Goal: Information Seeking & Learning: Learn about a topic

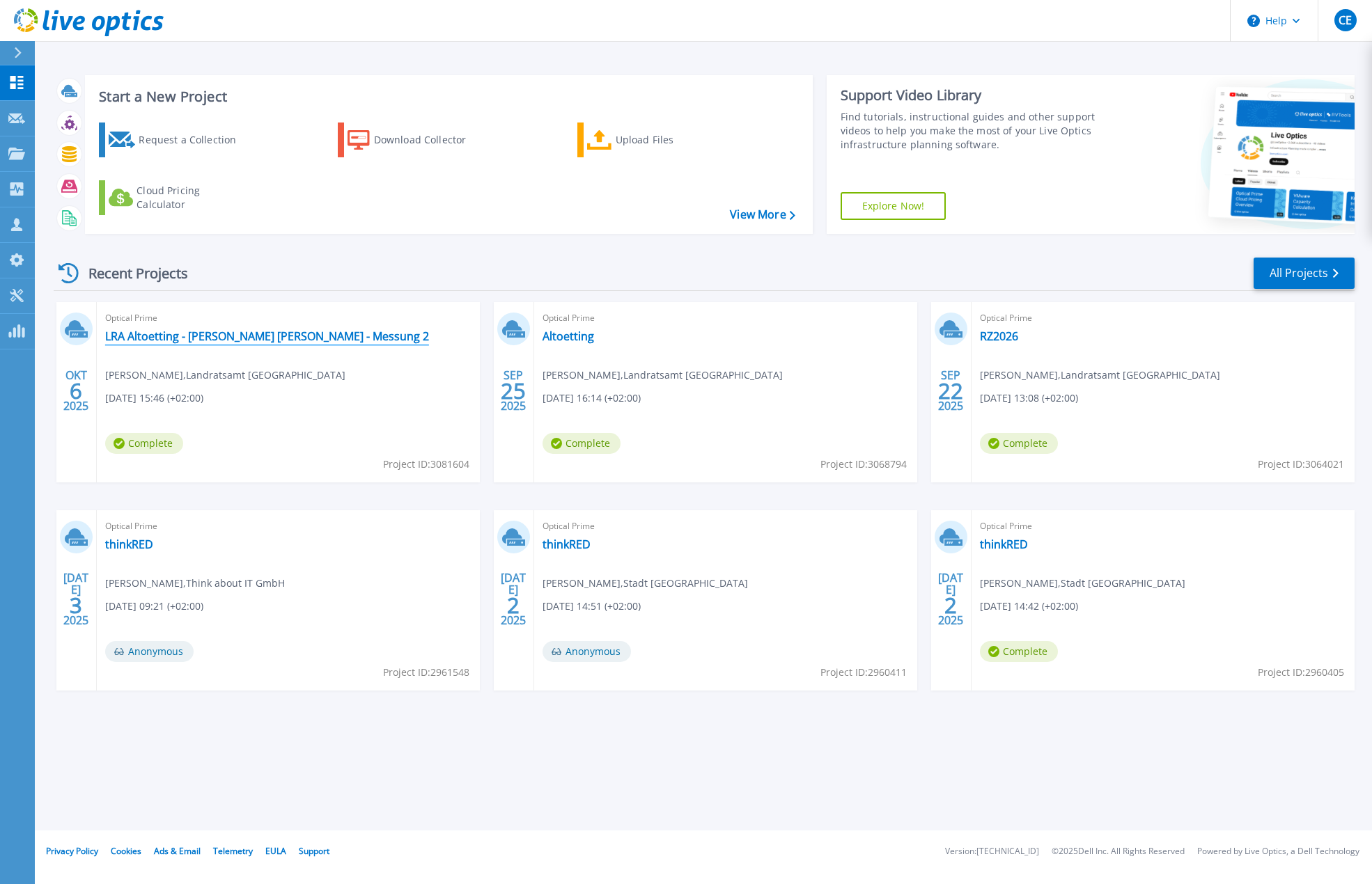
click at [244, 334] on link "LRA Altoetting - [PERSON_NAME] [PERSON_NAME] - Messung 2" at bounding box center [267, 336] width 324 height 14
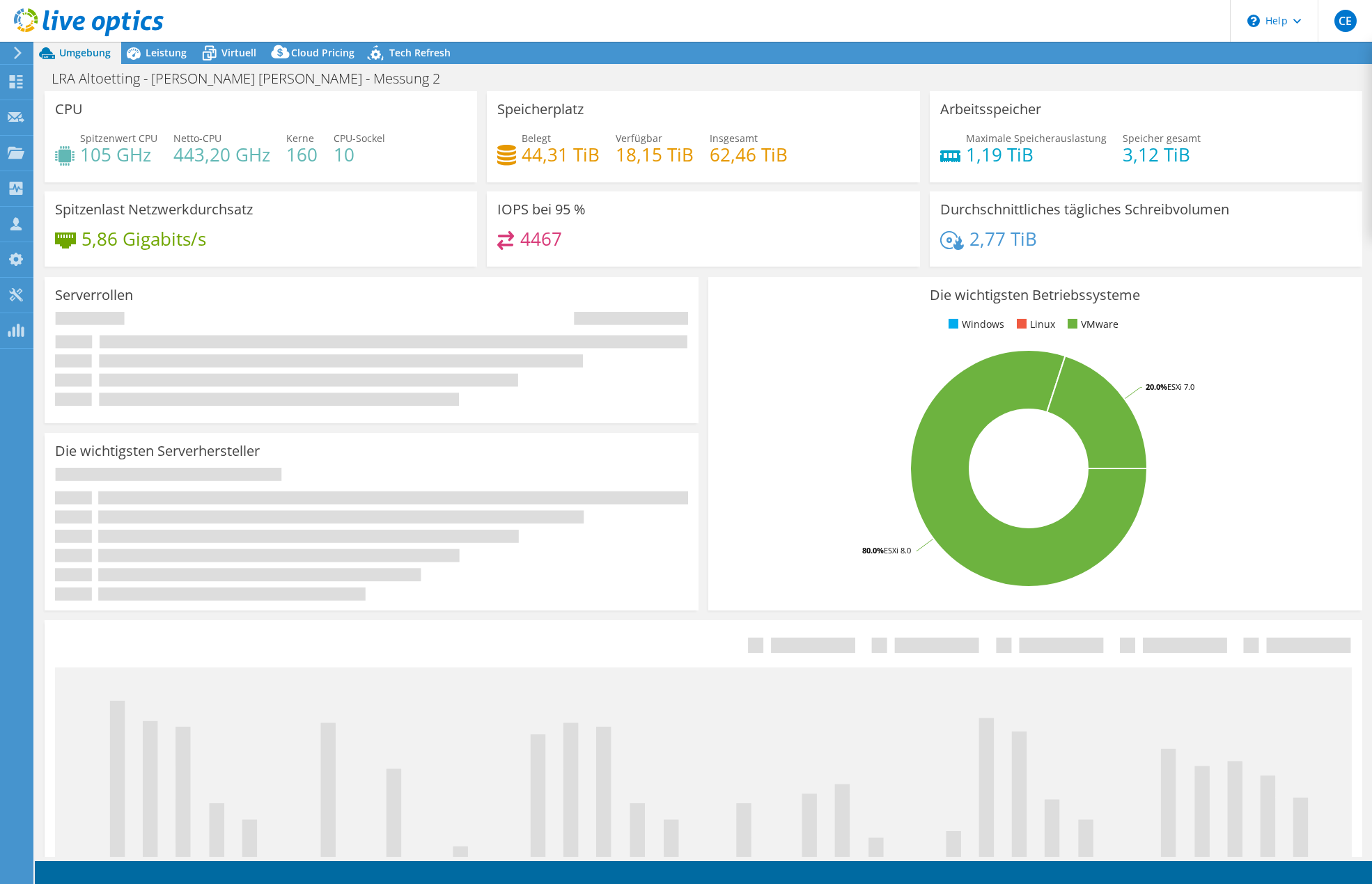
select select "USD"
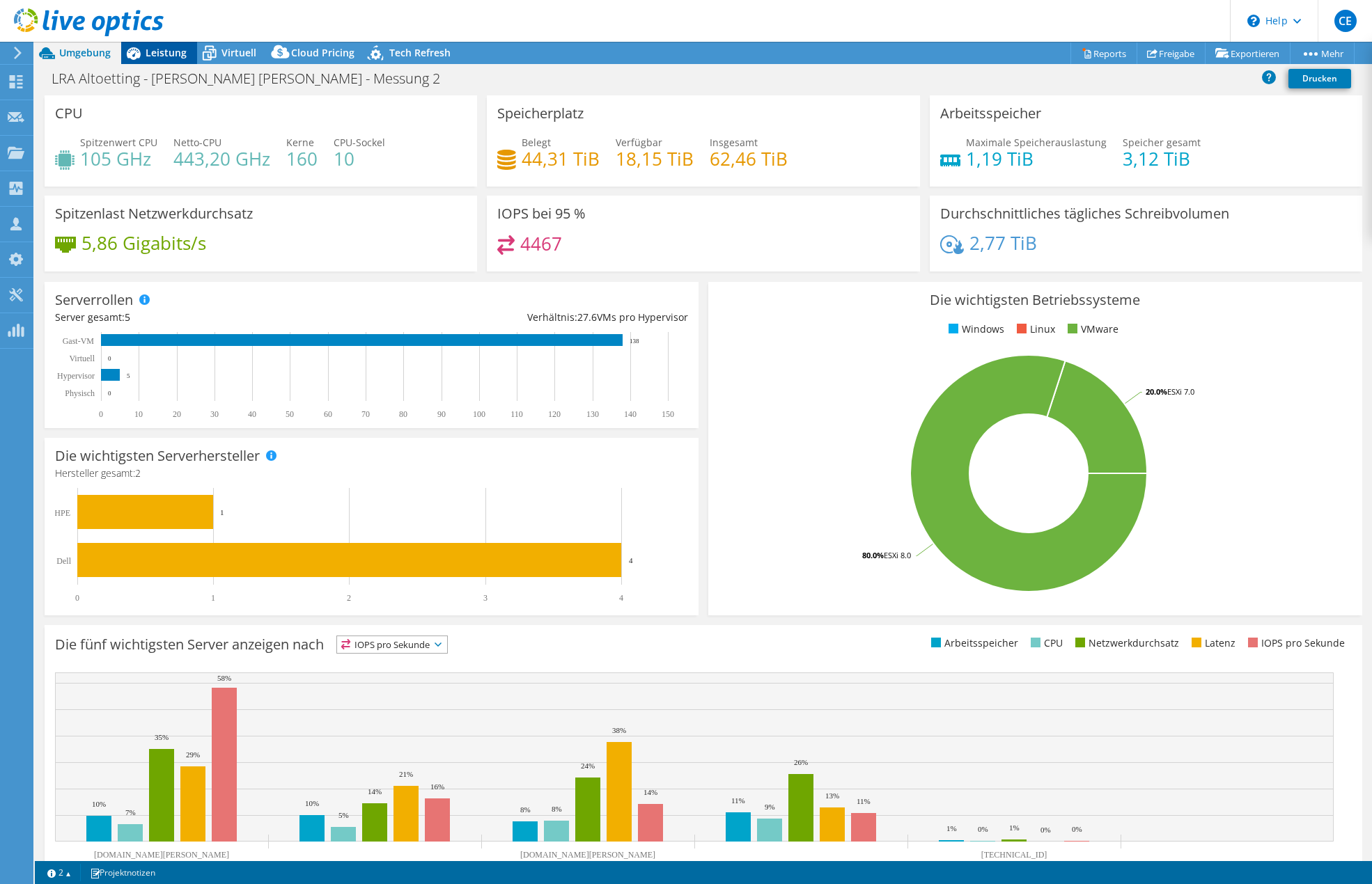
click at [169, 53] on span "Leistung" at bounding box center [165, 52] width 41 height 13
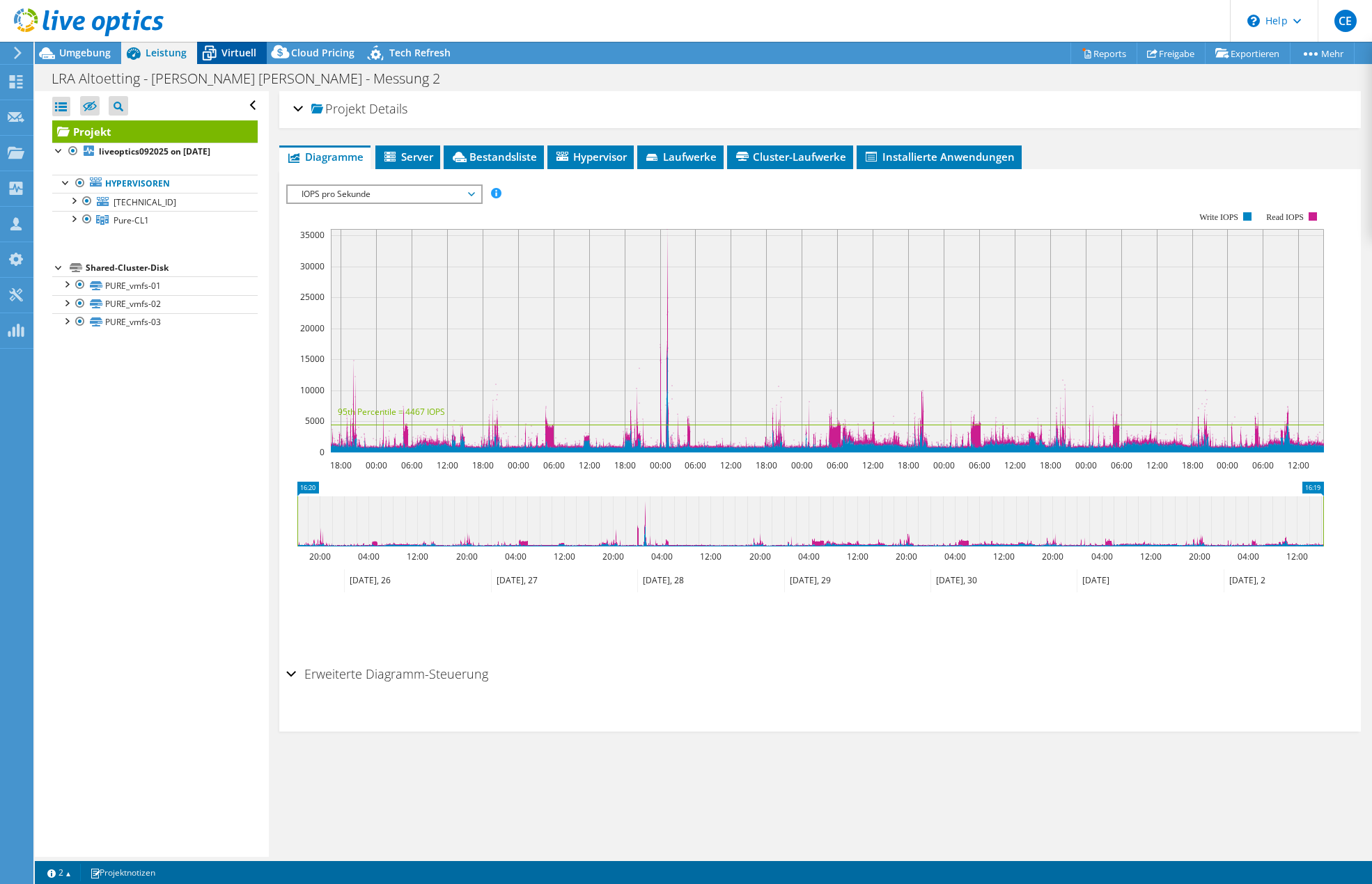
click at [226, 53] on span "Virtuell" at bounding box center [239, 52] width 35 height 13
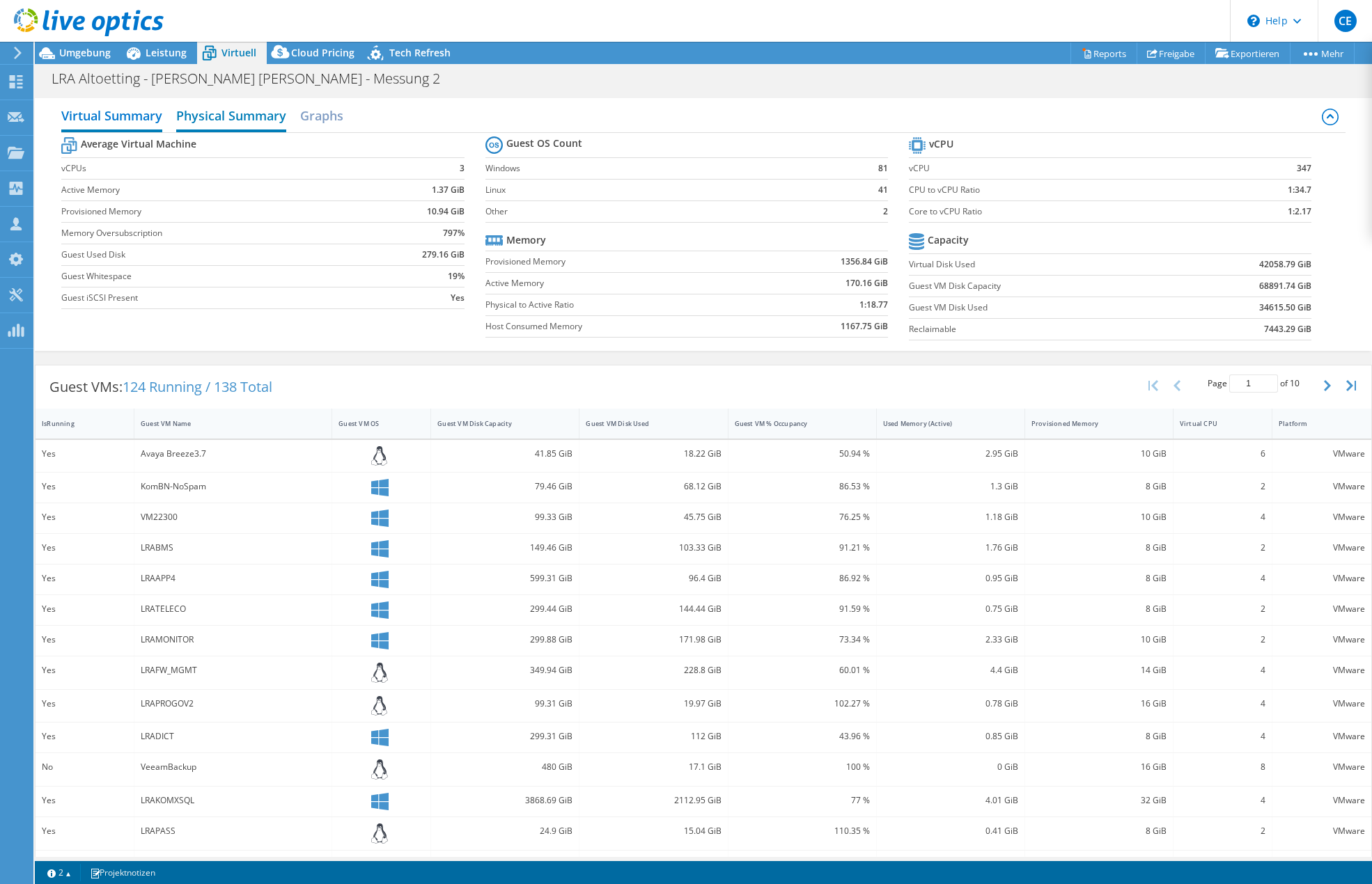
click at [254, 114] on h2 "Physical Summary" at bounding box center [231, 117] width 110 height 31
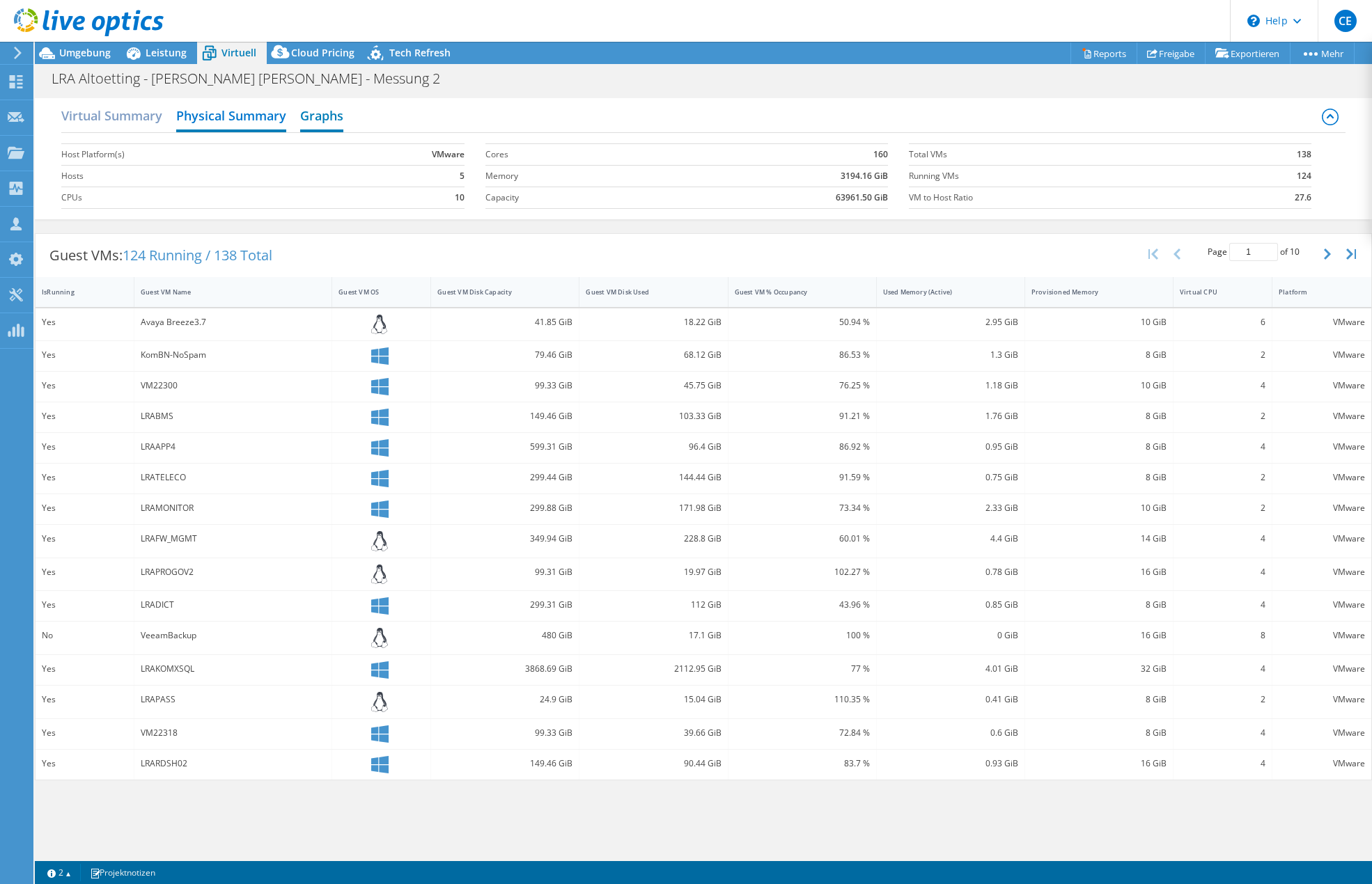
click at [334, 113] on h2 "Graphs" at bounding box center [322, 117] width 43 height 31
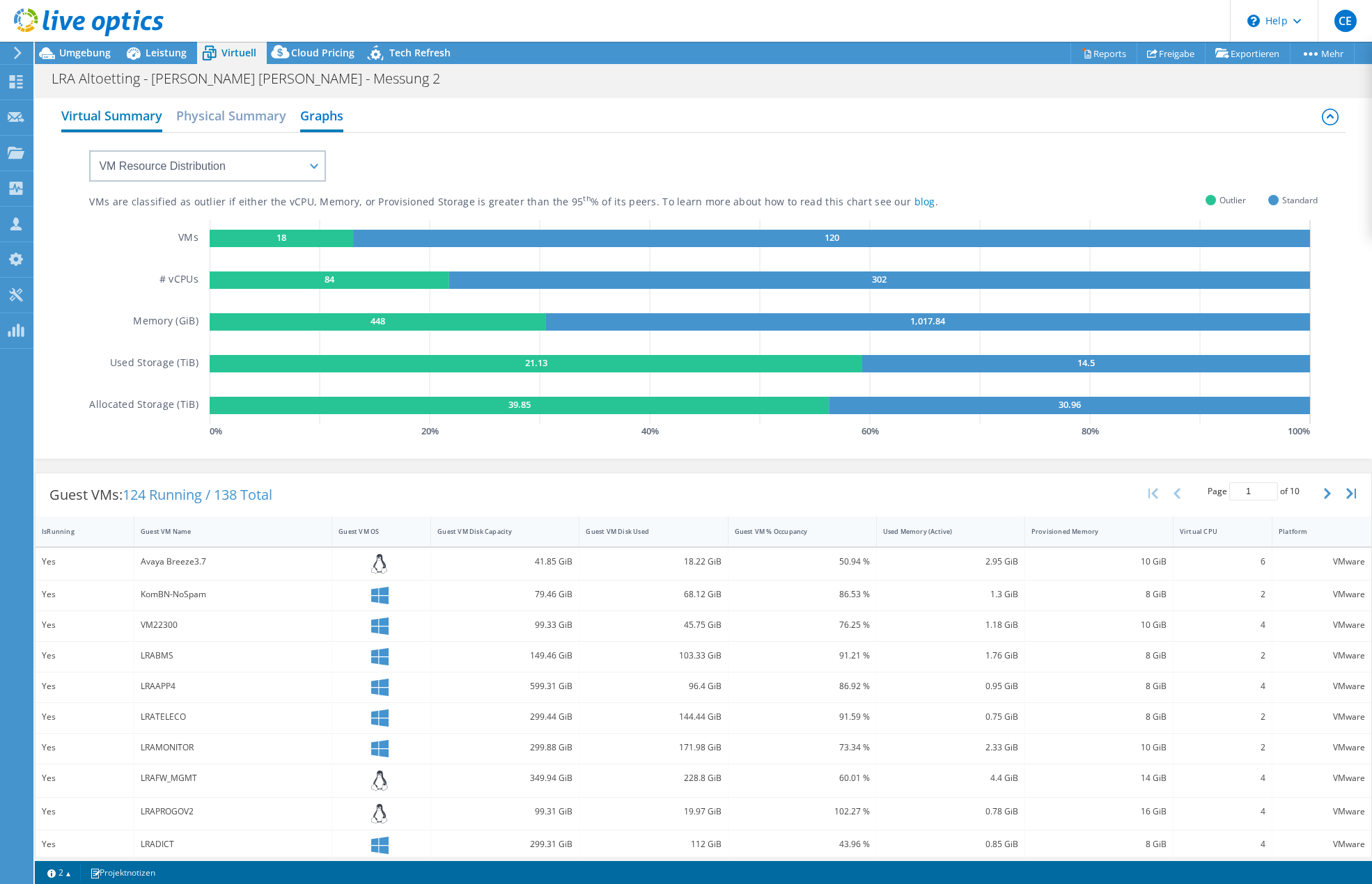
click at [114, 112] on h2 "Virtual Summary" at bounding box center [111, 117] width 101 height 31
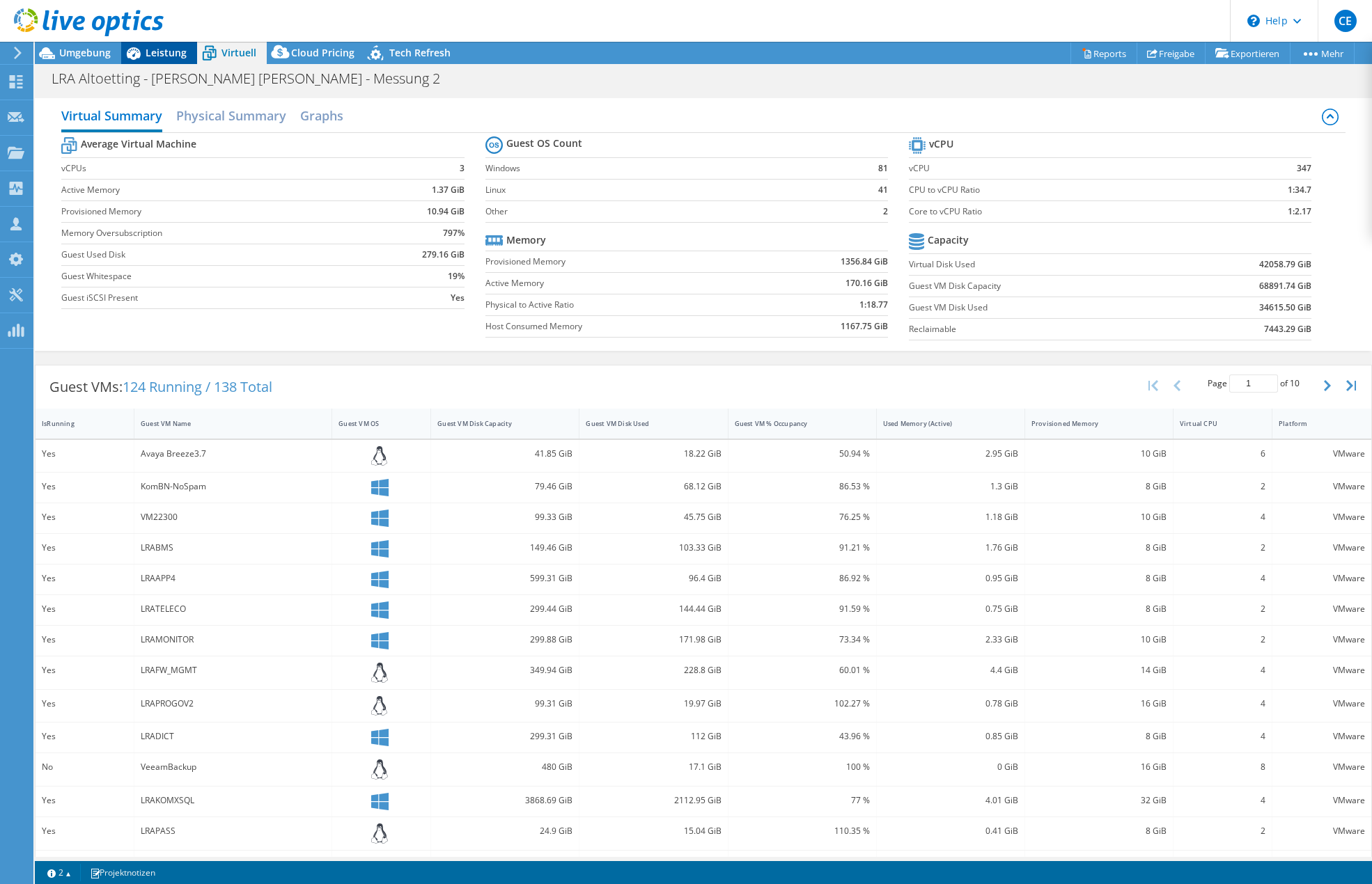
click at [168, 56] on span "Leistung" at bounding box center [165, 52] width 41 height 13
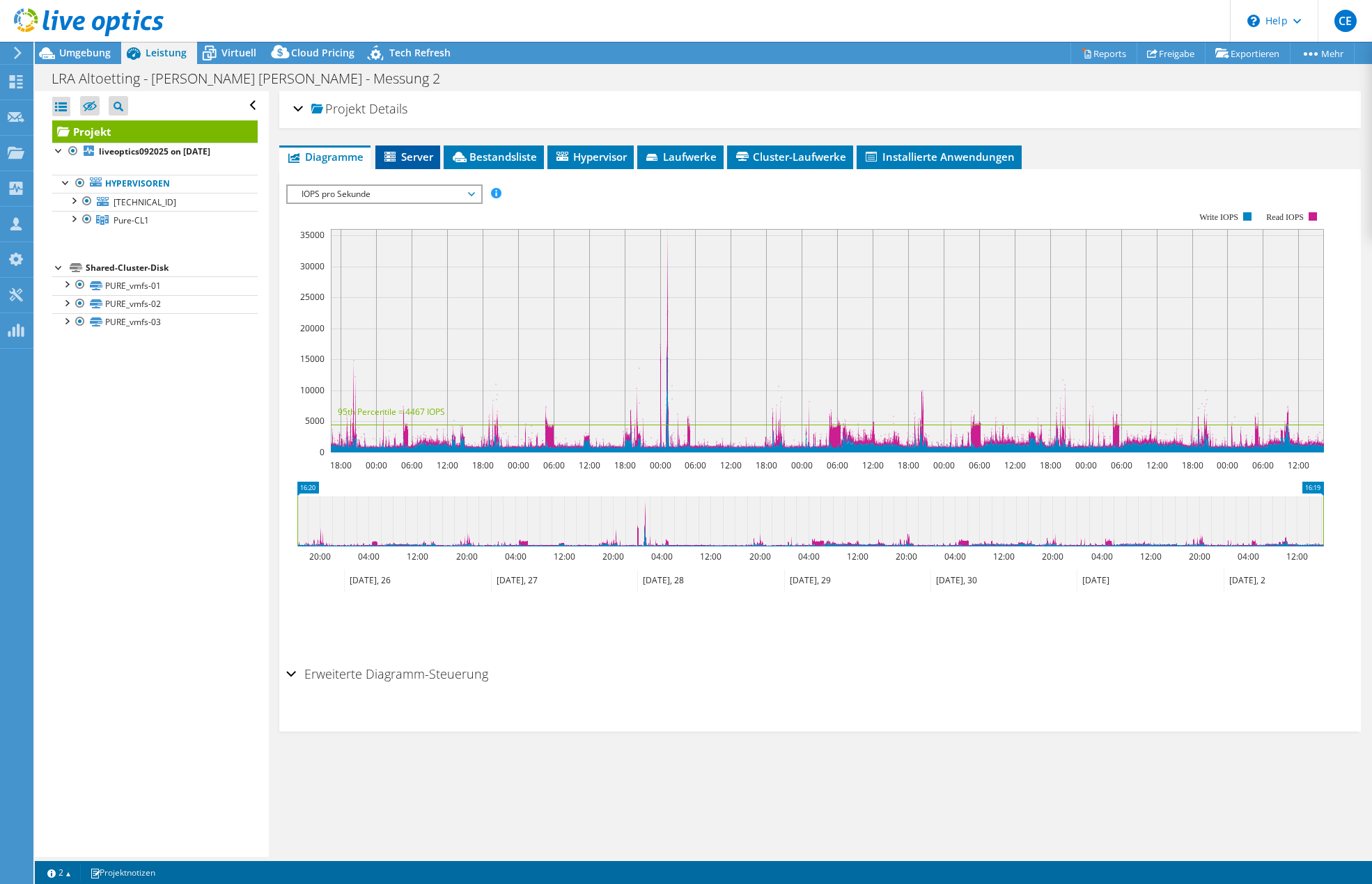
click at [390, 145] on li "Server" at bounding box center [408, 157] width 65 height 24
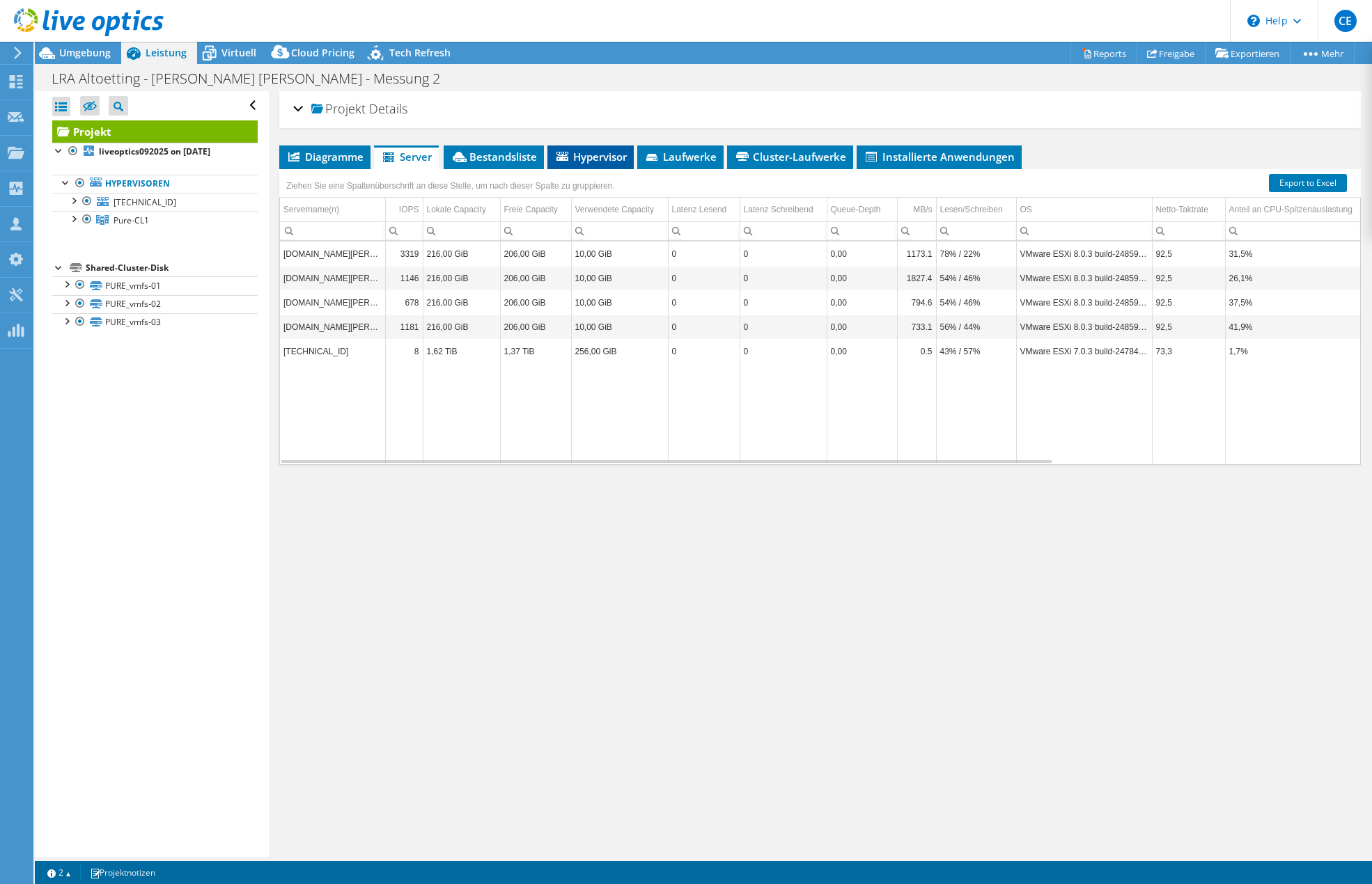
click at [596, 162] on span "Hypervisor" at bounding box center [591, 157] width 73 height 14
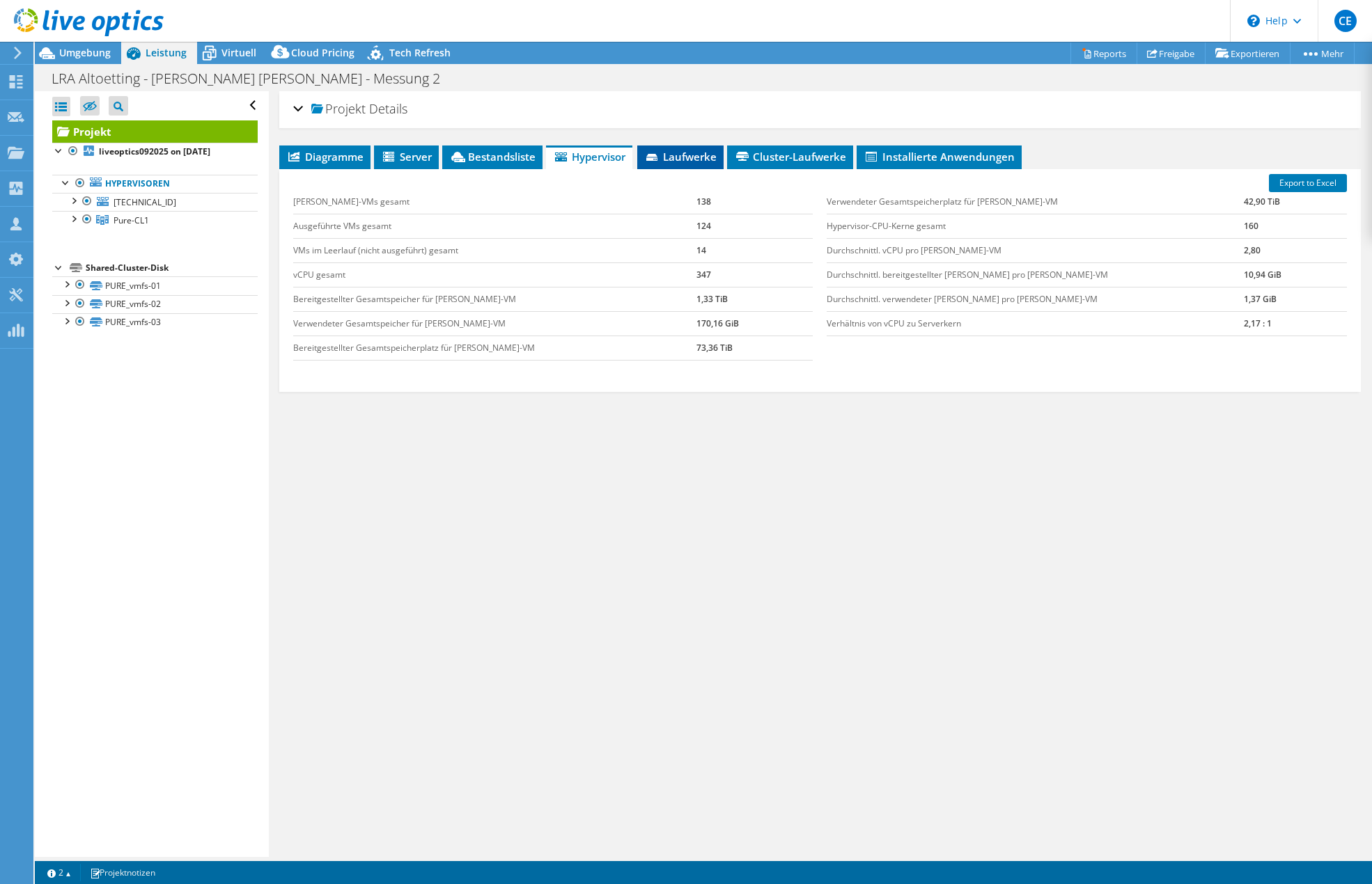
click at [675, 159] on span "Laufwerke" at bounding box center [681, 157] width 73 height 14
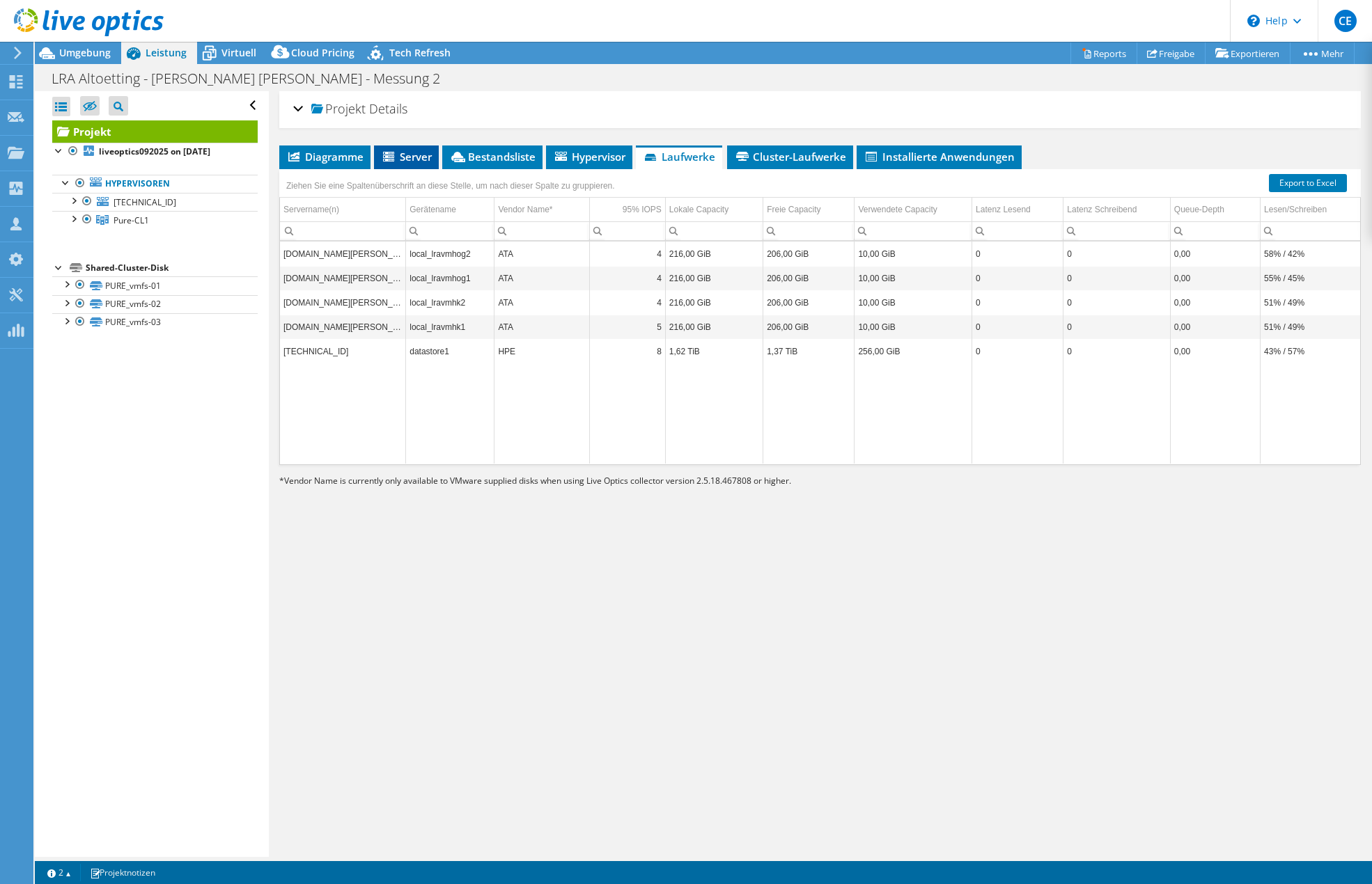
click at [403, 160] on span "Server" at bounding box center [407, 157] width 51 height 14
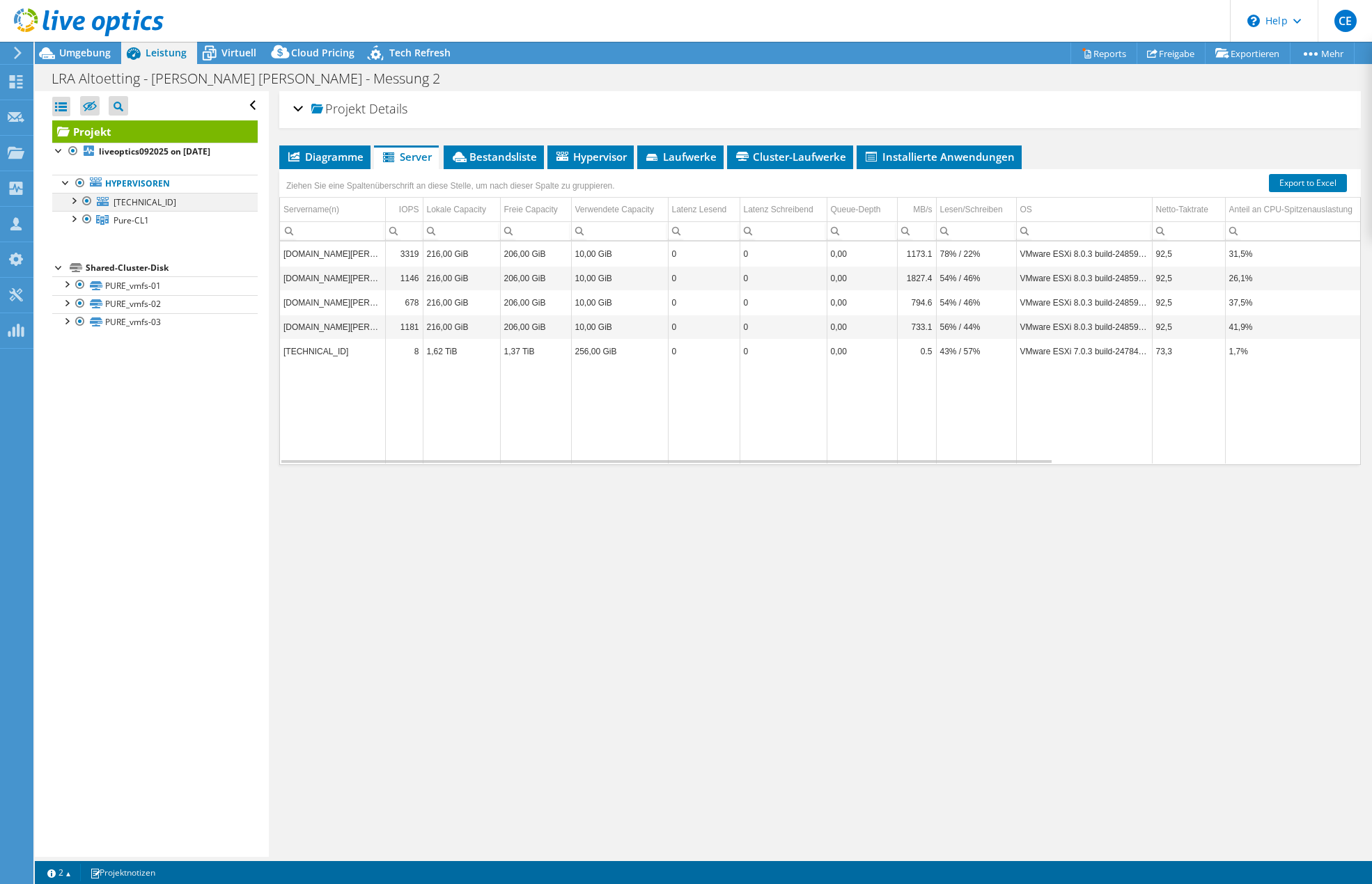
click at [76, 203] on div at bounding box center [73, 200] width 14 height 14
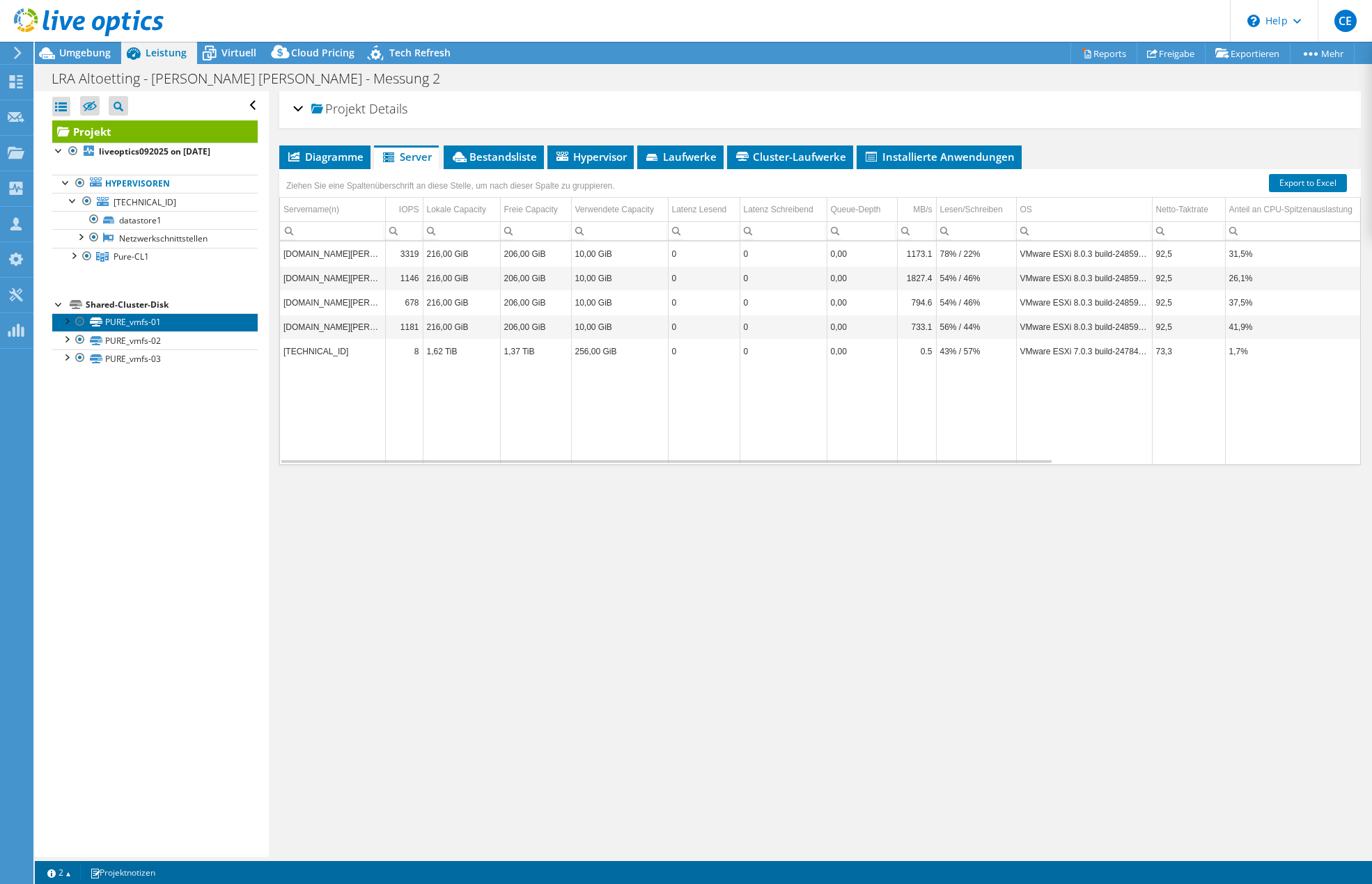
click at [142, 324] on link "PURE_vmfs-01" at bounding box center [155, 322] width 206 height 18
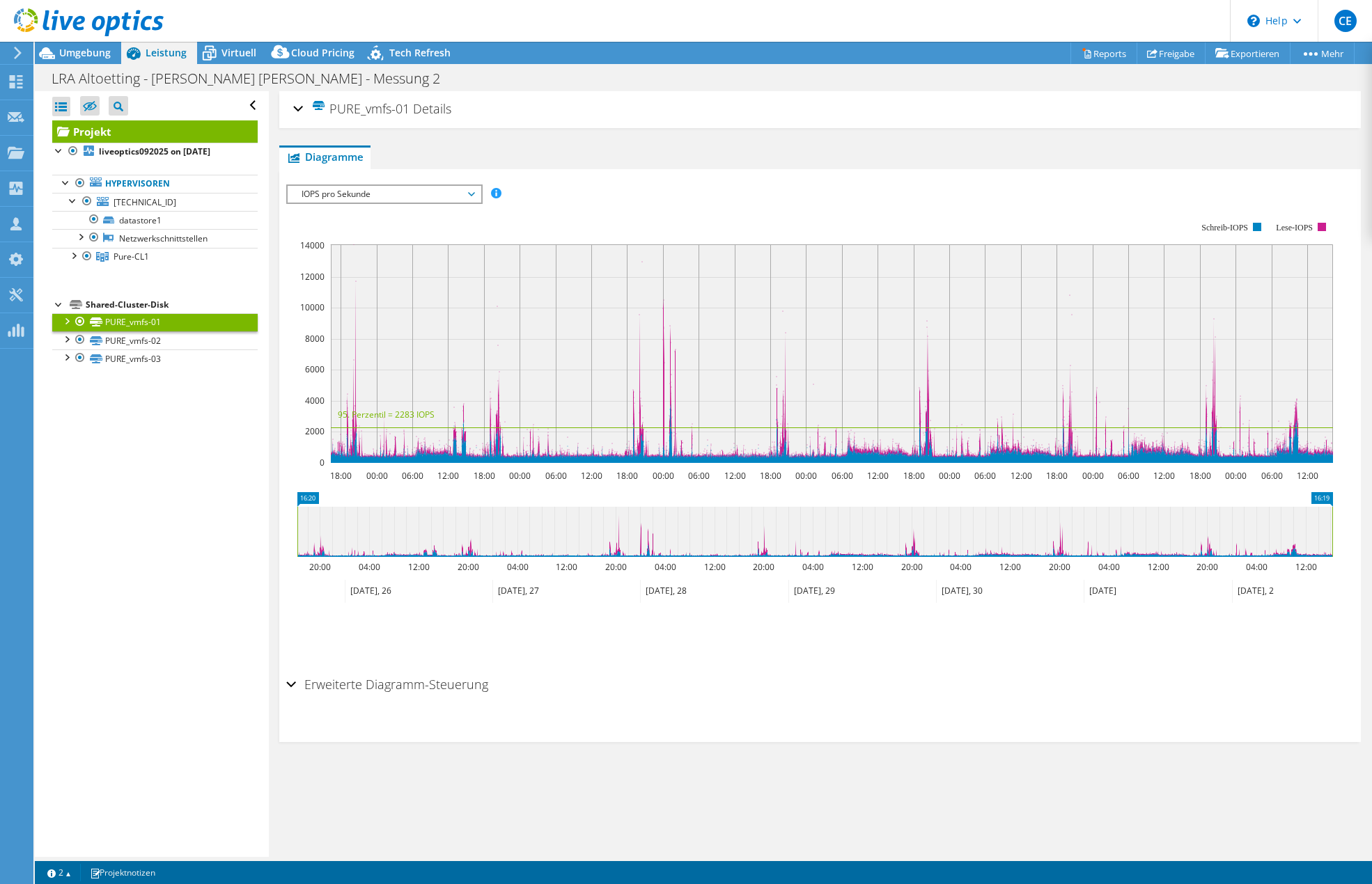
click at [64, 321] on div at bounding box center [66, 321] width 14 height 14
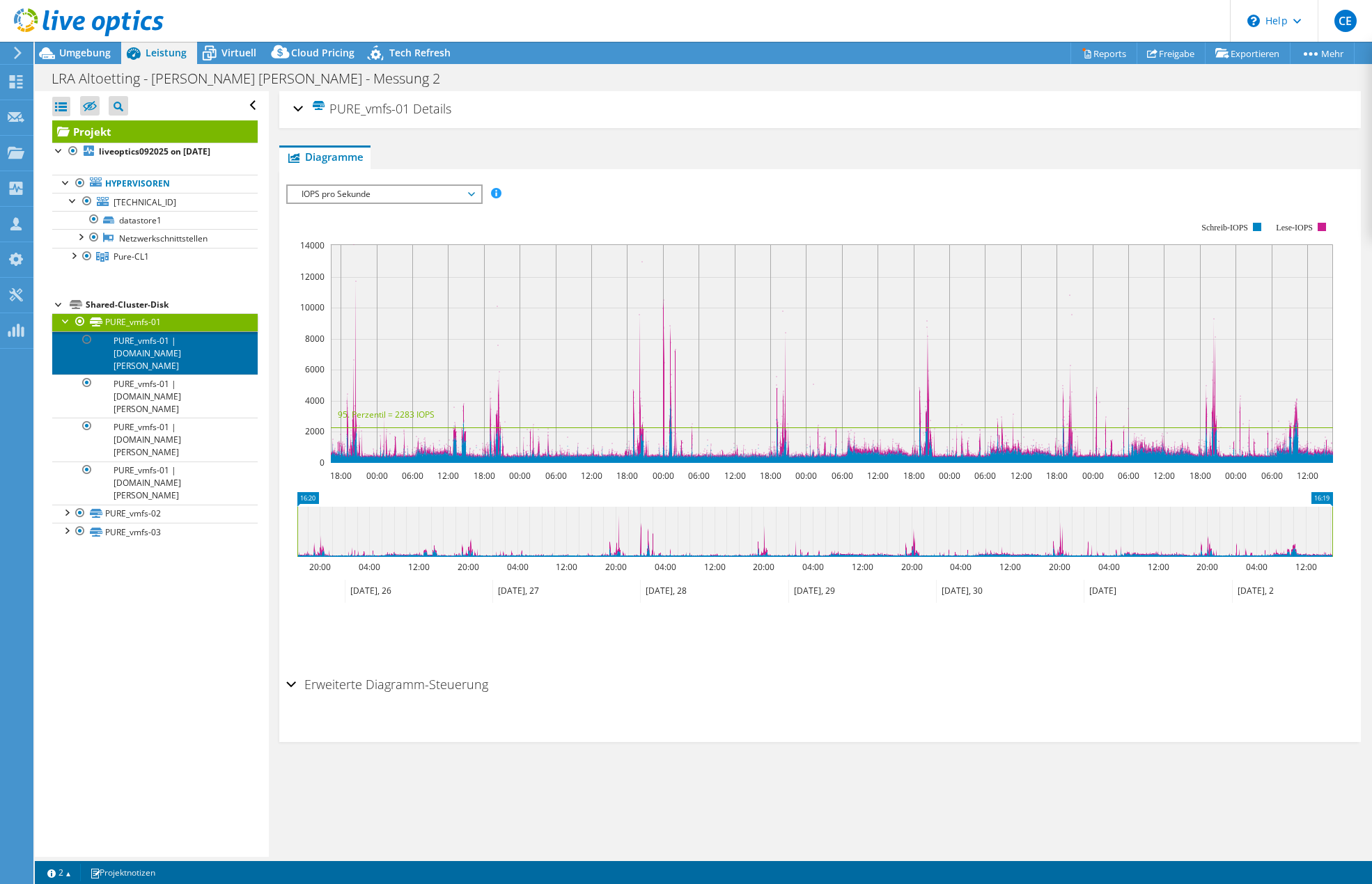
click at [156, 351] on link "PURE_vmfs-01 | [DOMAIN_NAME][PERSON_NAME]" at bounding box center [155, 353] width 206 height 43
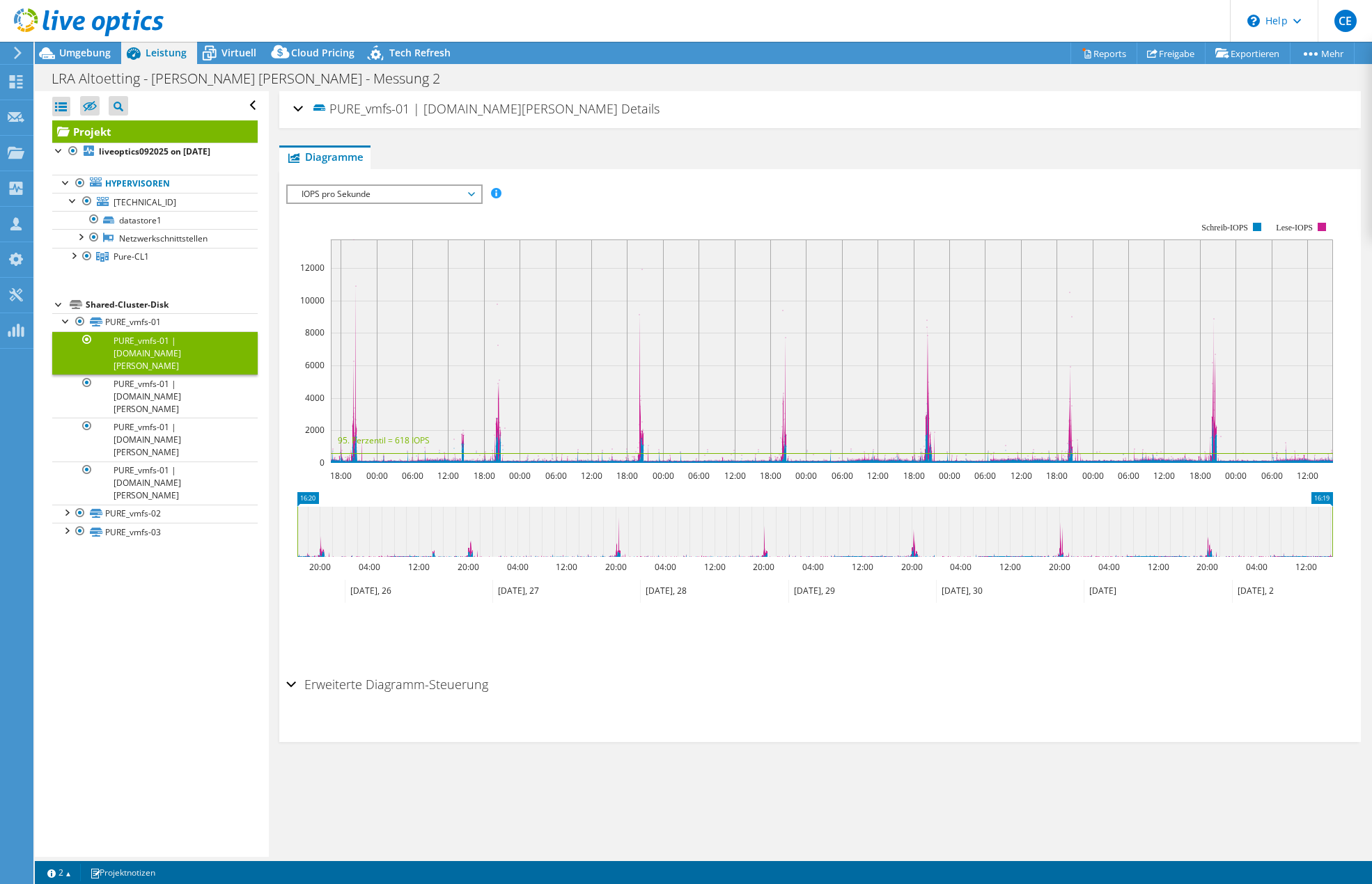
click at [301, 680] on h2 "Erweiterte Diagramm-Steuerung" at bounding box center [386, 685] width 202 height 28
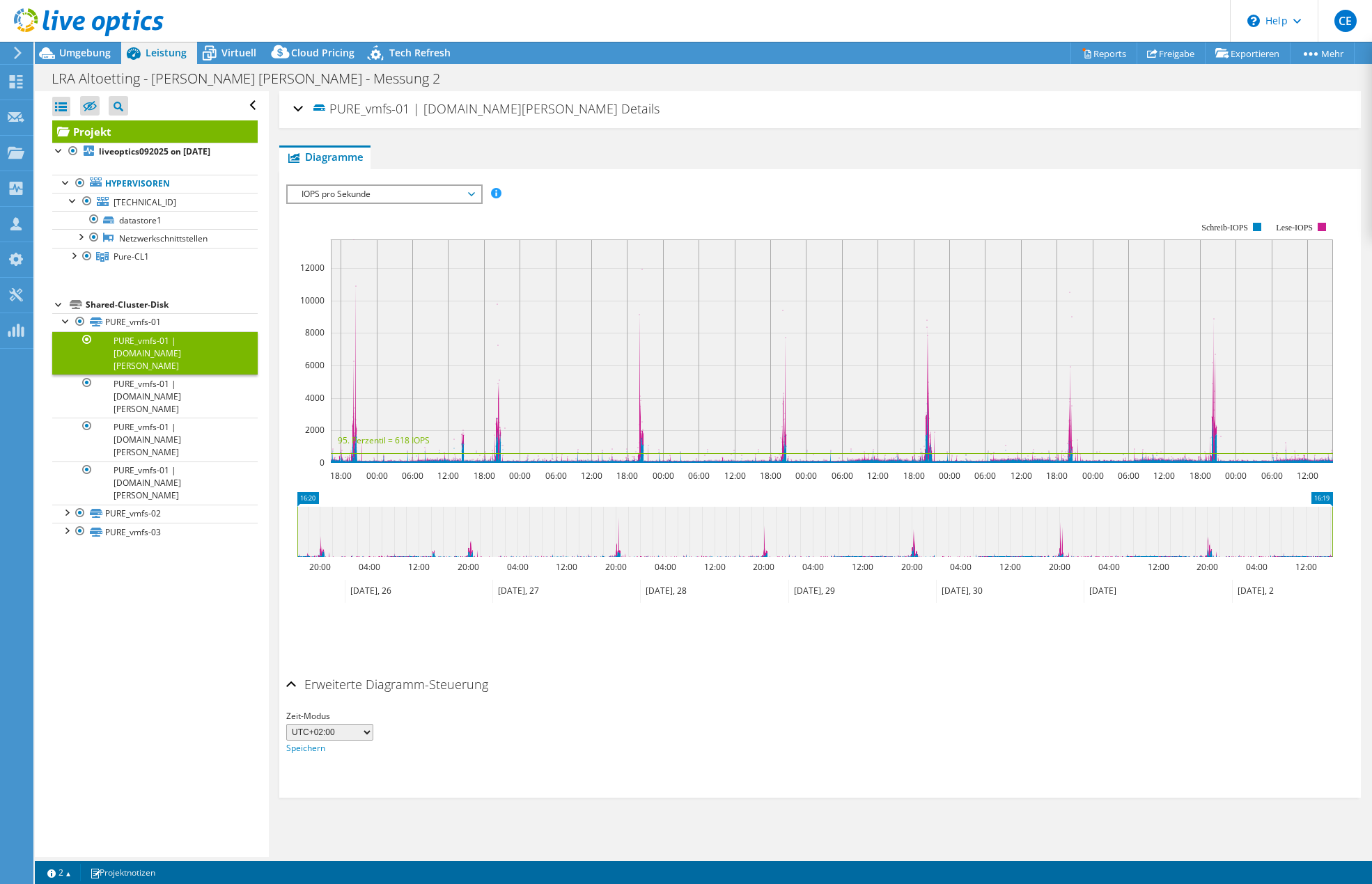
click at [384, 196] on span "IOPS pro Sekunde" at bounding box center [384, 195] width 179 height 17
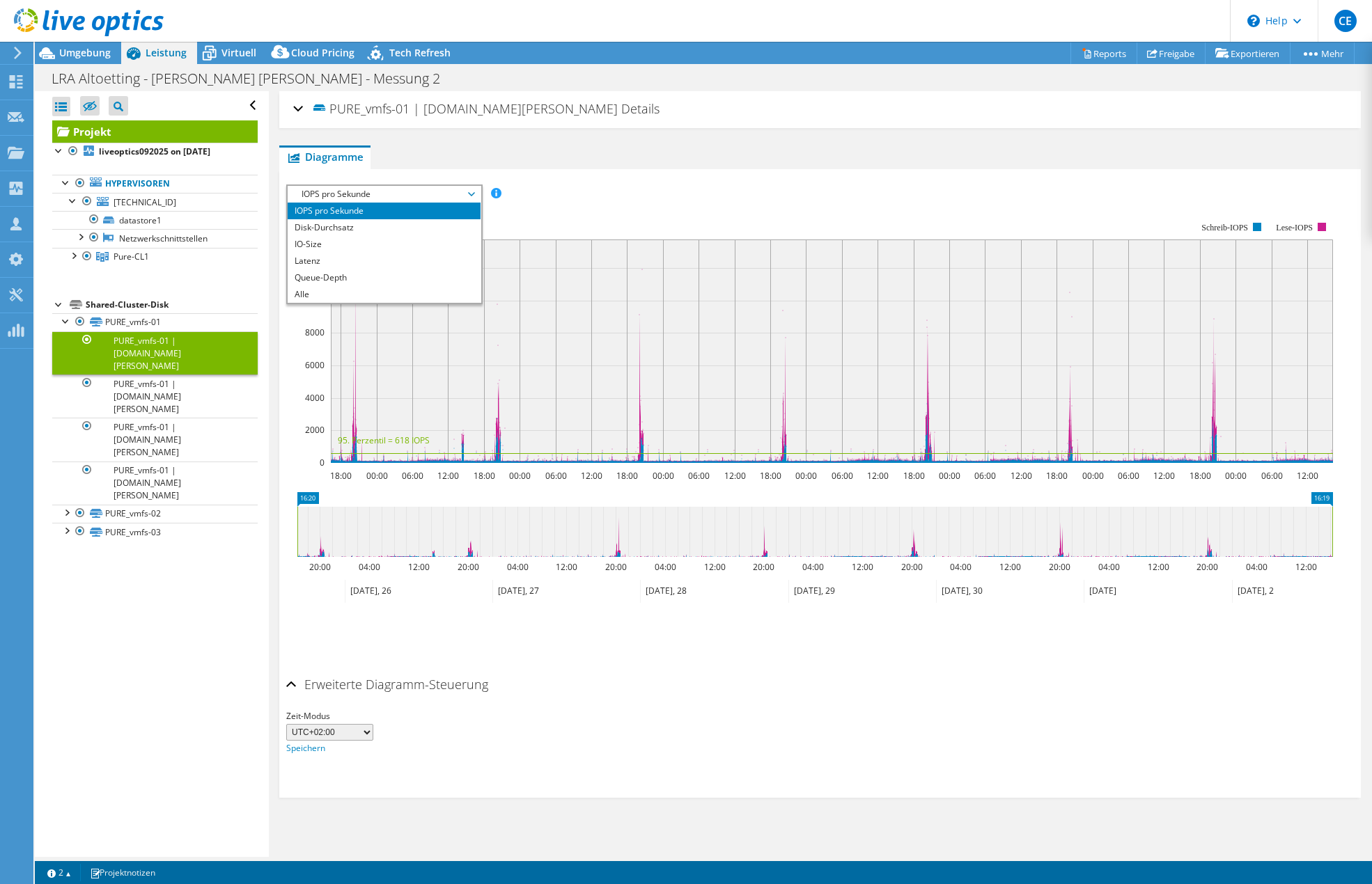
click at [384, 195] on span "IOPS pro Sekunde" at bounding box center [384, 195] width 179 height 17
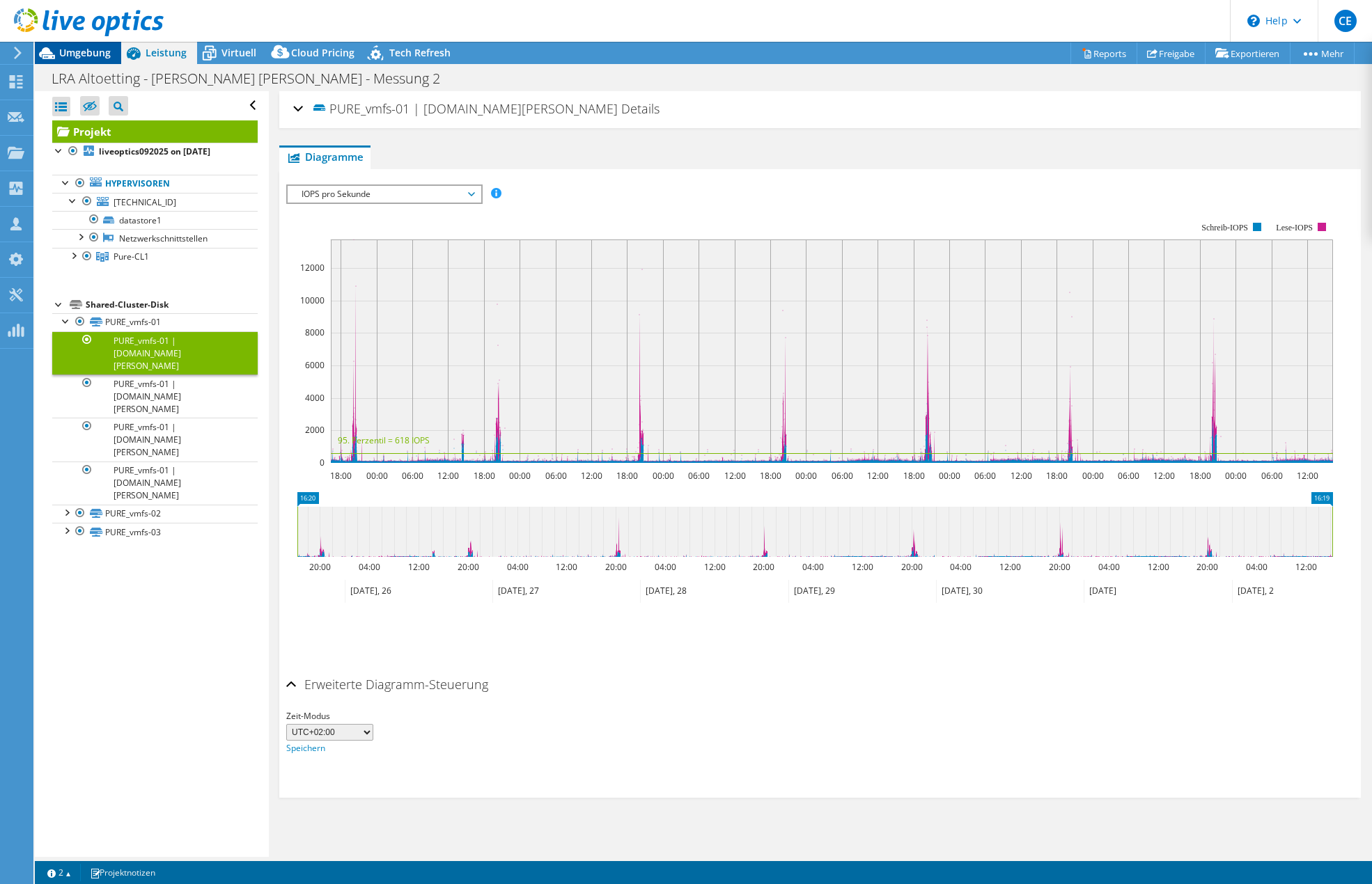
click at [91, 53] on span "Umgebung" at bounding box center [85, 52] width 52 height 13
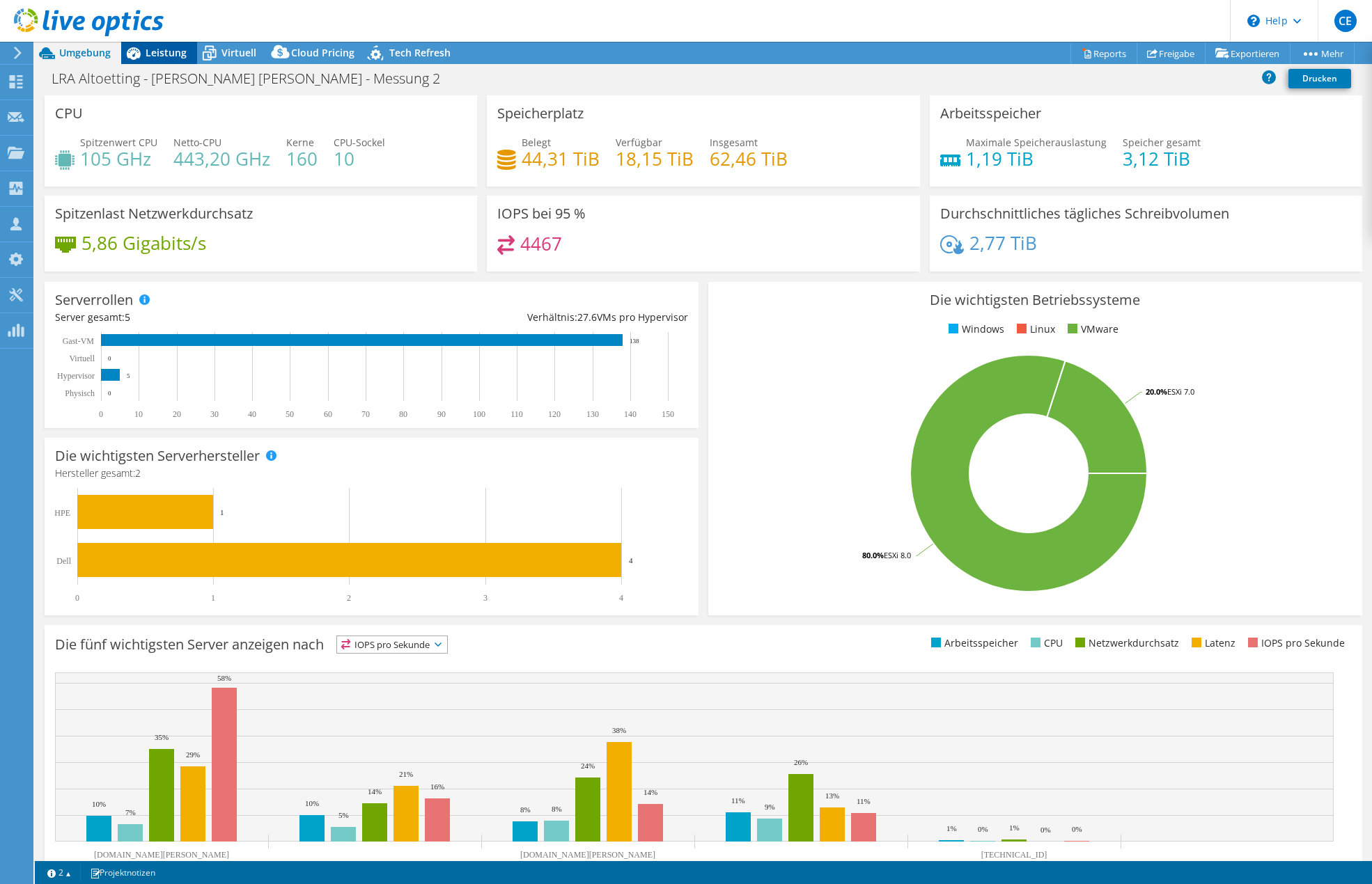
click at [172, 51] on span "Leistung" at bounding box center [165, 52] width 41 height 13
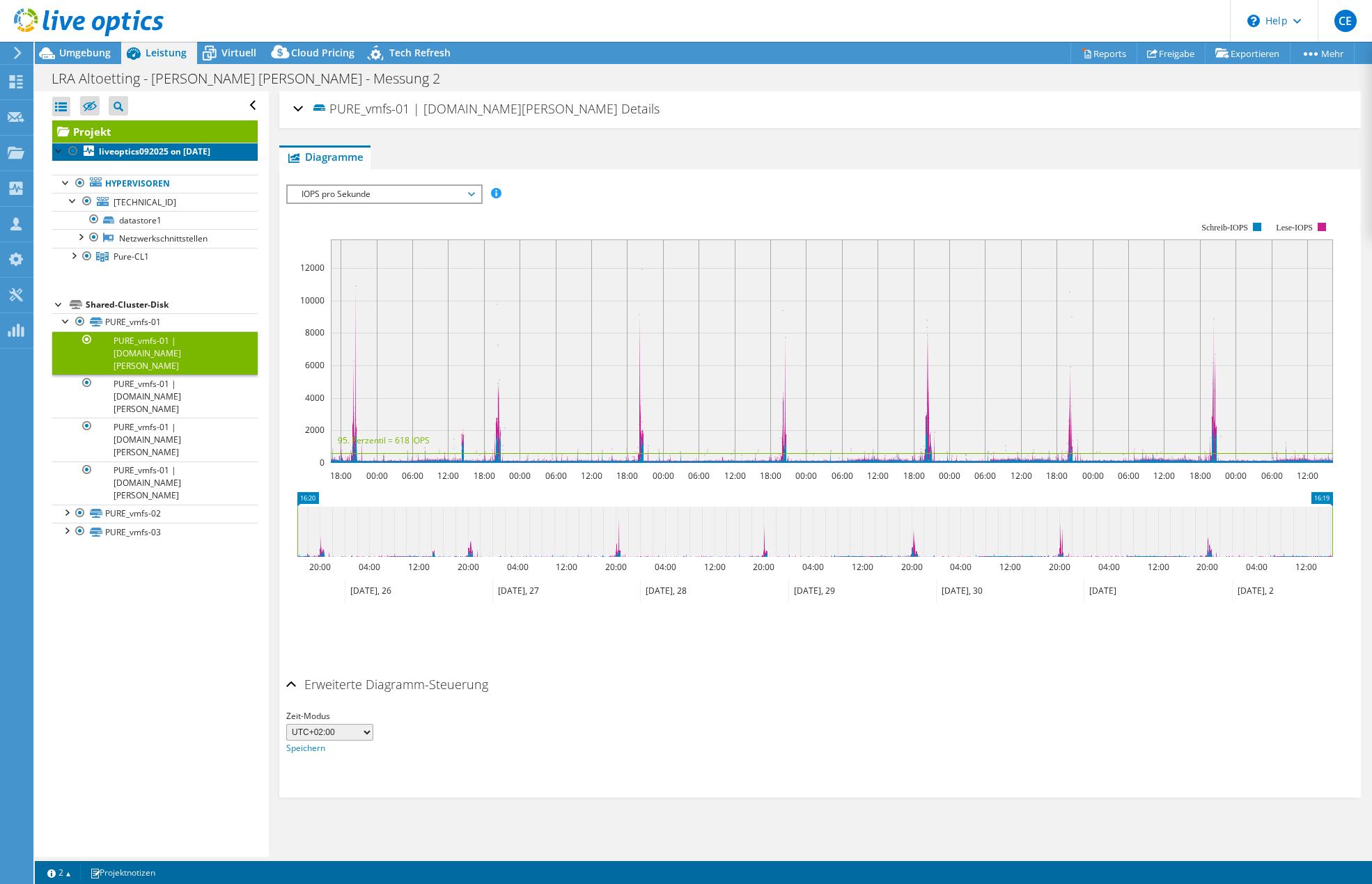
click at [155, 151] on b "liveoptics092025 on [DATE]" at bounding box center [155, 151] width 111 height 12
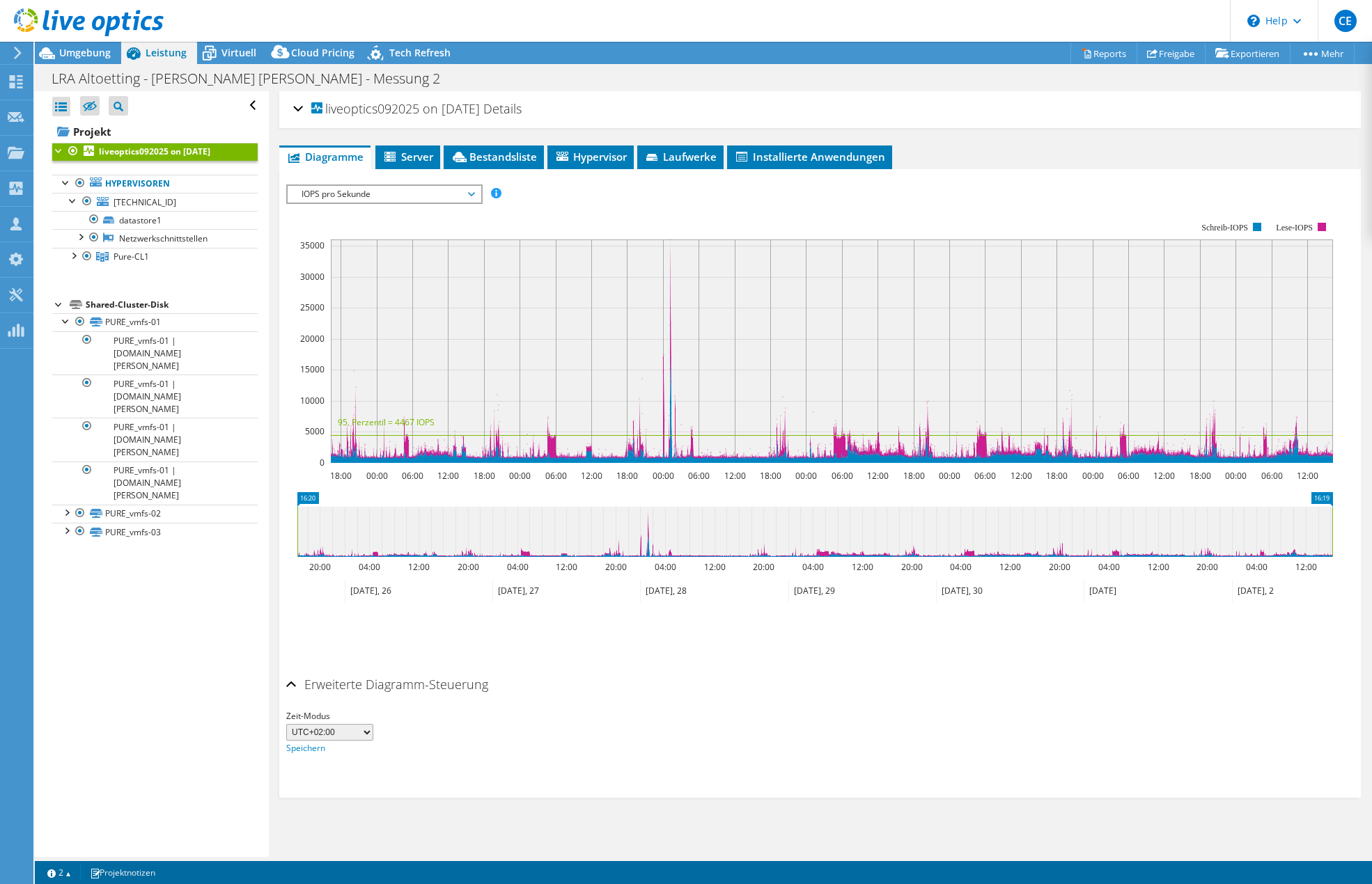
click at [419, 192] on span "IOPS pro Sekunde" at bounding box center [384, 195] width 179 height 17
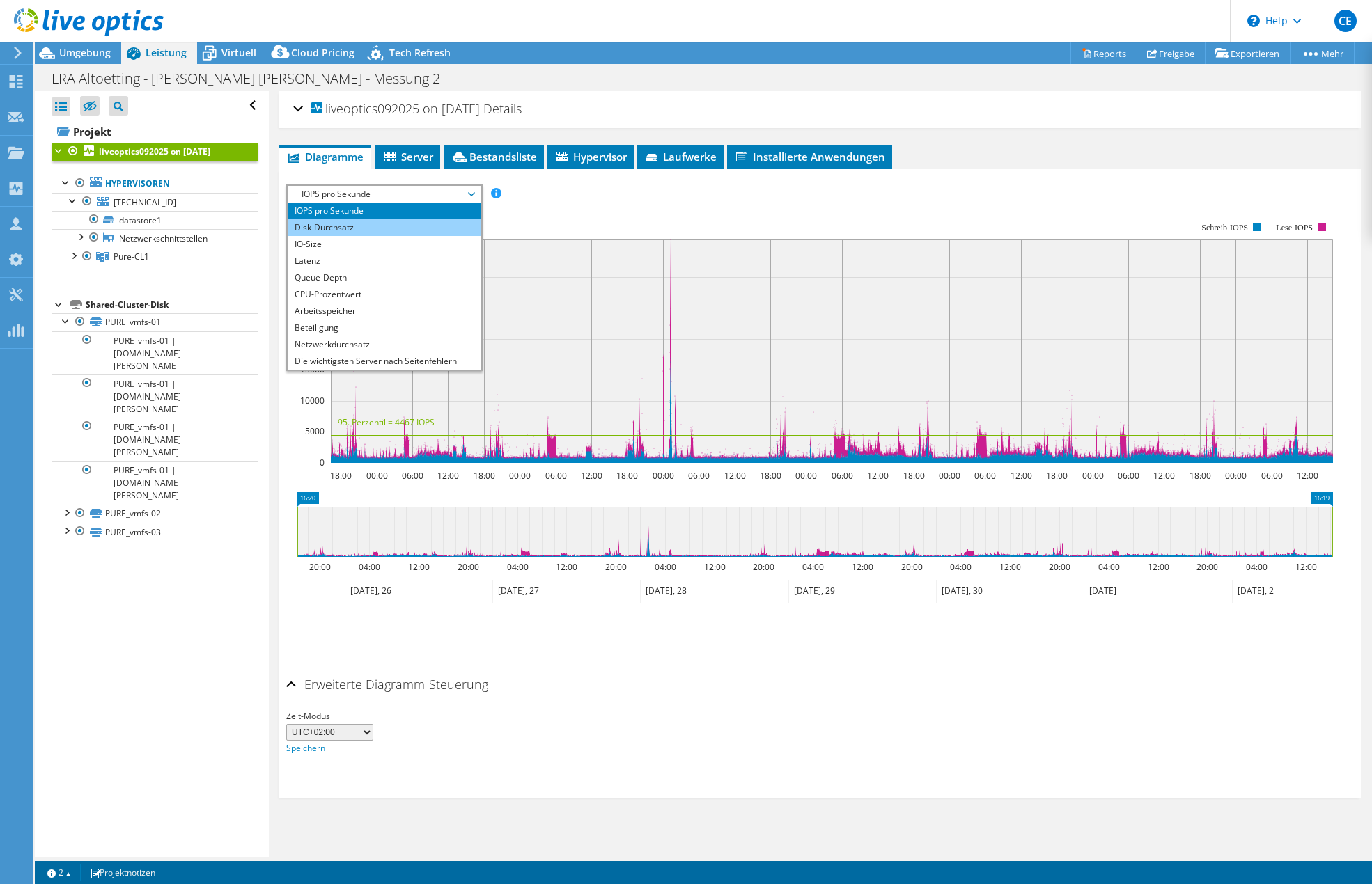
scroll to position [50, 0]
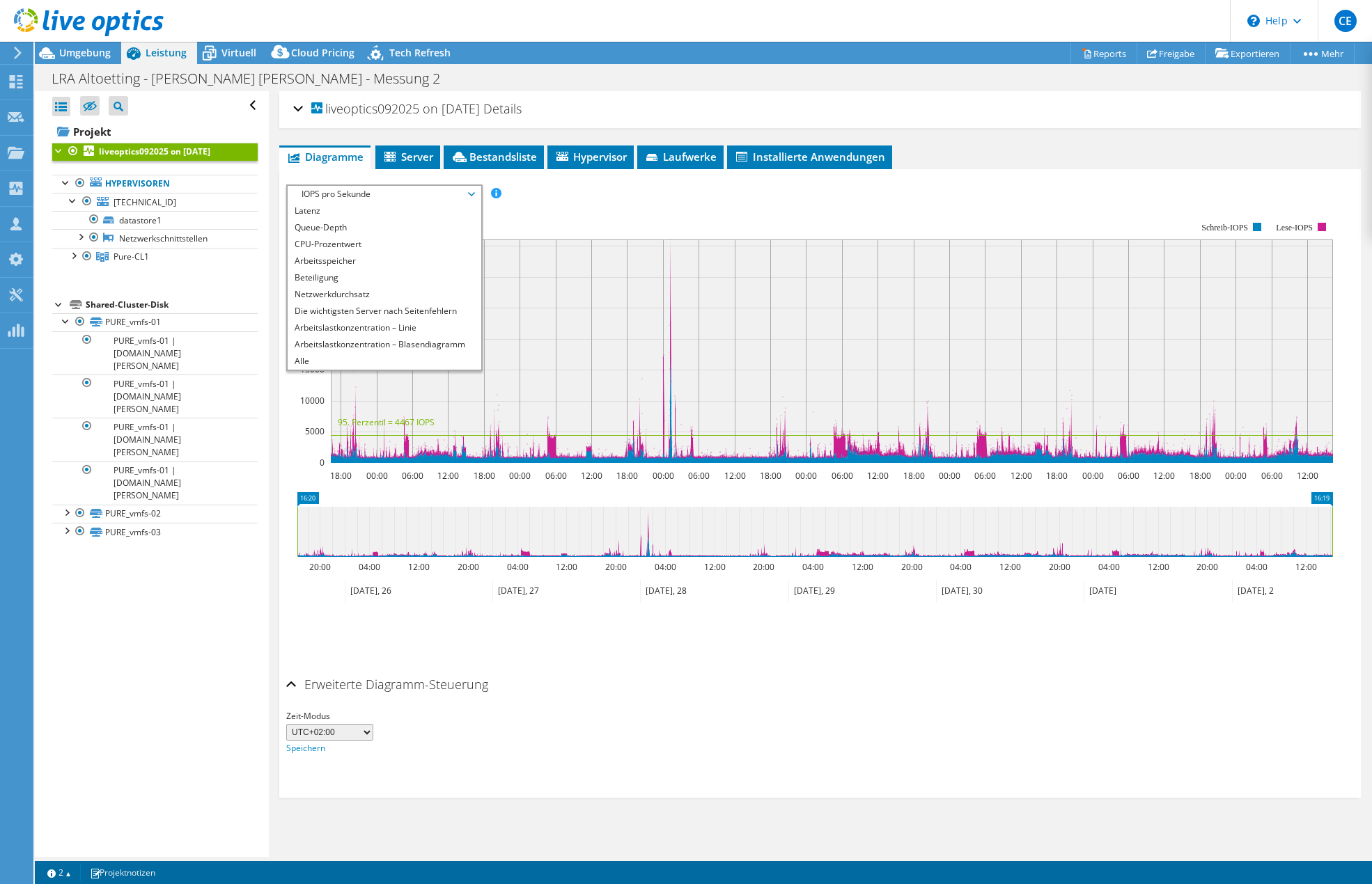
click at [703, 199] on div "IOPS pro Sekunde Disk-Durchsatz IO-Size Latenz Queue-Depth CPU-Prozentwert Arbe…" at bounding box center [819, 194] width 1067 height 19
click at [689, 157] on span "Laufwerke" at bounding box center [681, 157] width 73 height 14
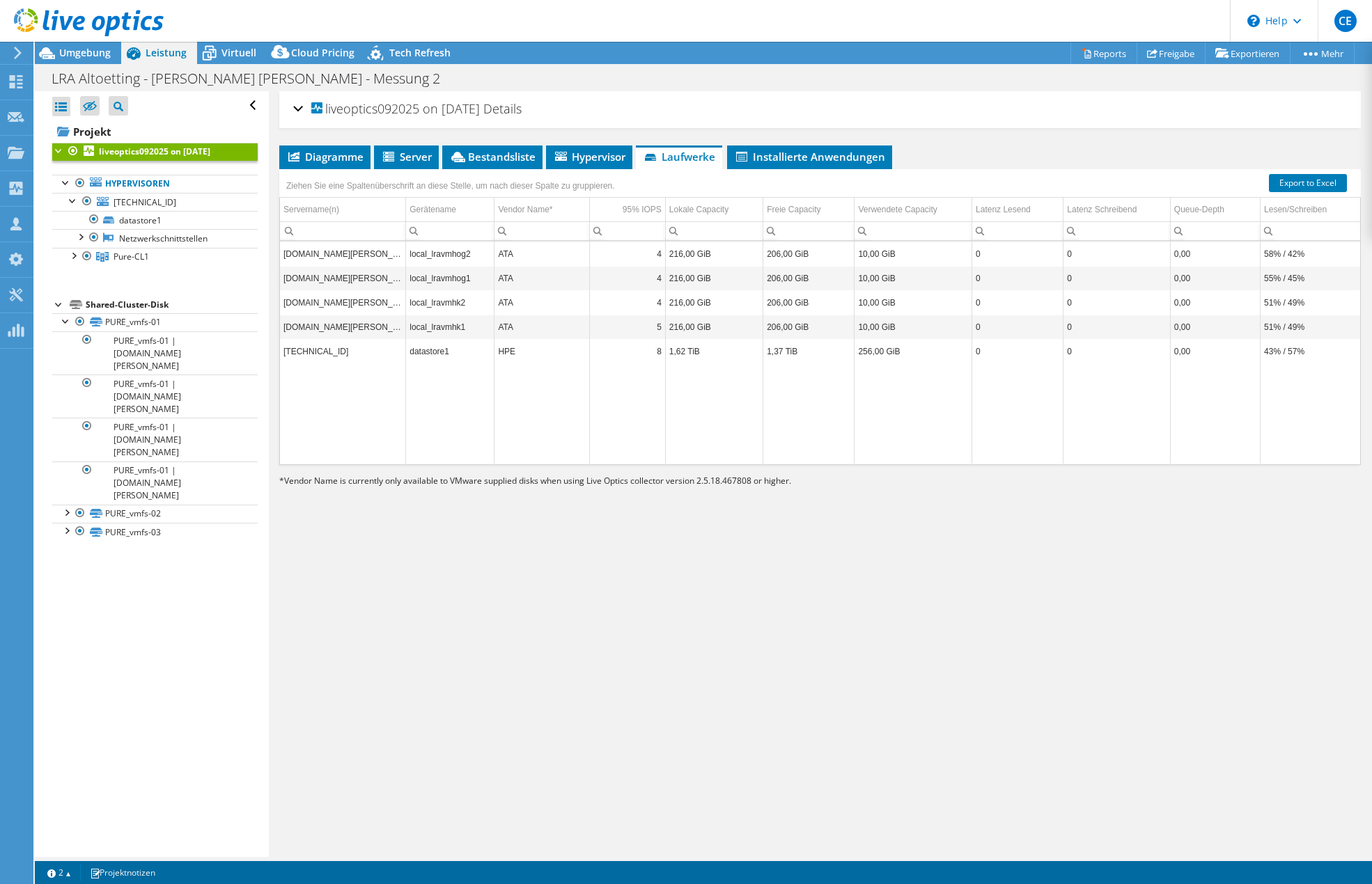
click at [349, 259] on td "[DOMAIN_NAME][PERSON_NAME]" at bounding box center [342, 254] width 126 height 25
click at [593, 155] on span "Hypervisor" at bounding box center [590, 157] width 73 height 14
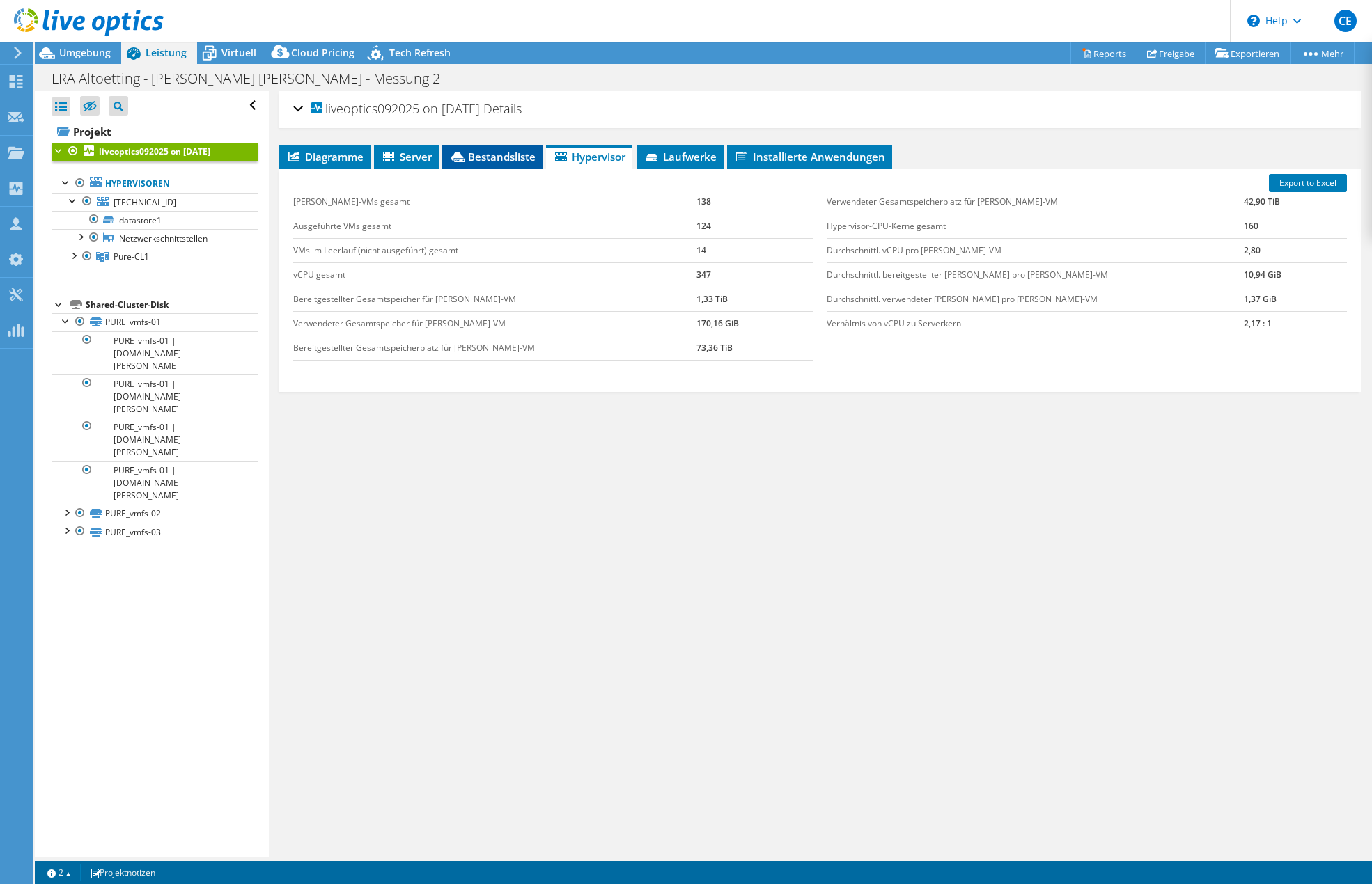
click at [499, 155] on span "Bestandsliste" at bounding box center [492, 157] width 87 height 14
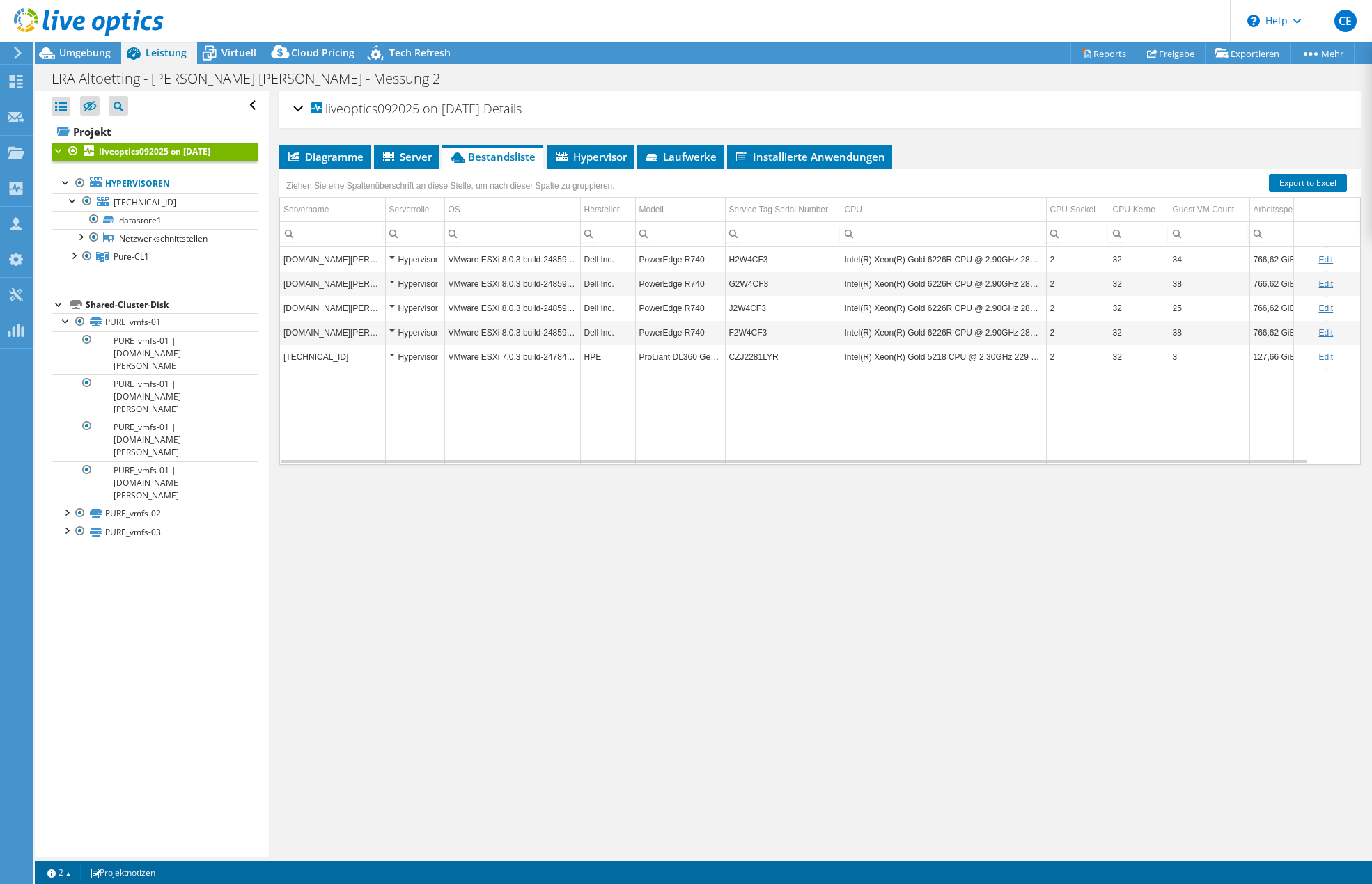
click at [659, 354] on td "ProLiant DL360 Gen10" at bounding box center [680, 357] width 90 height 25
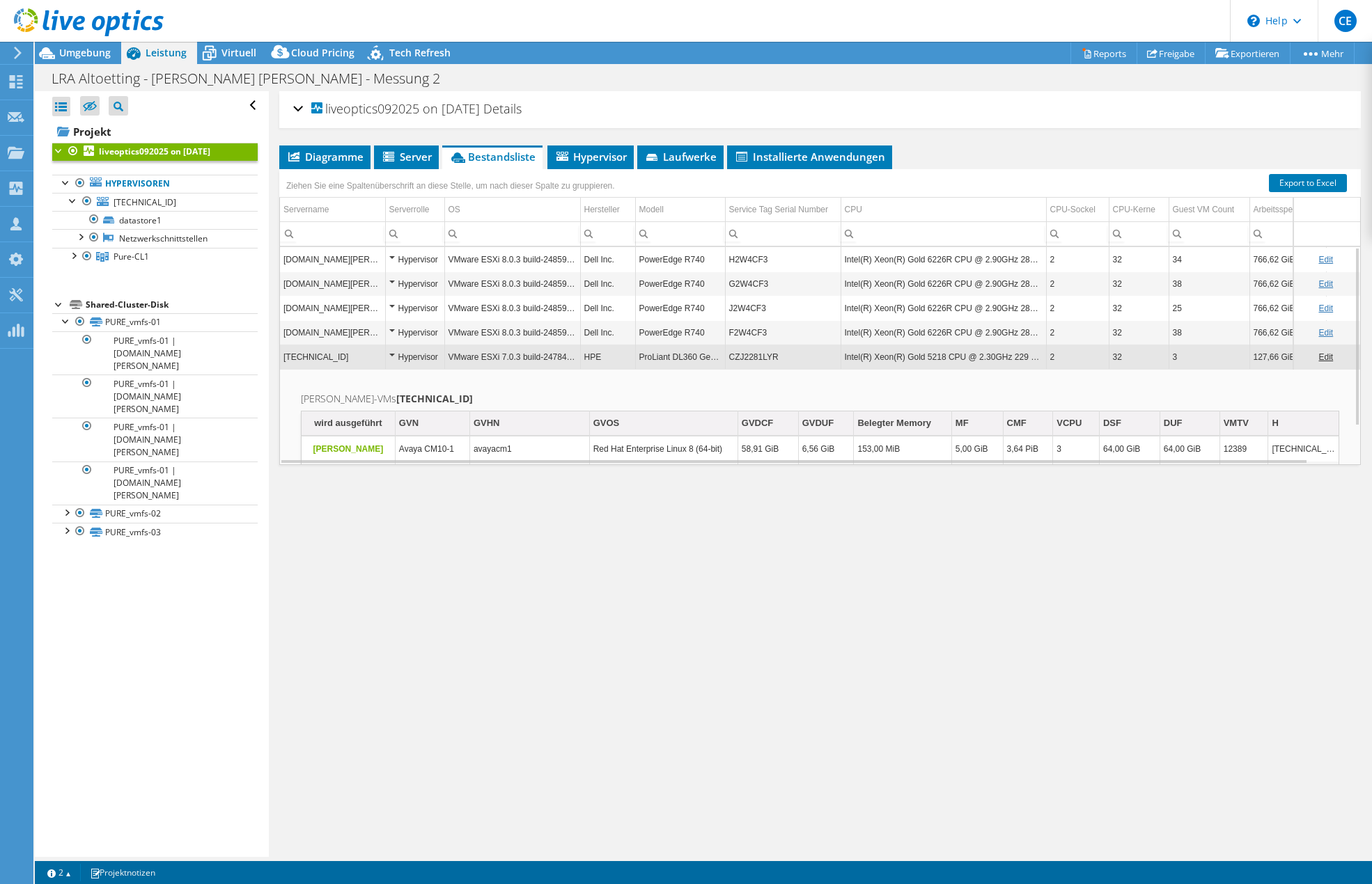
click at [663, 258] on td "PowerEdge R740" at bounding box center [680, 260] width 90 height 25
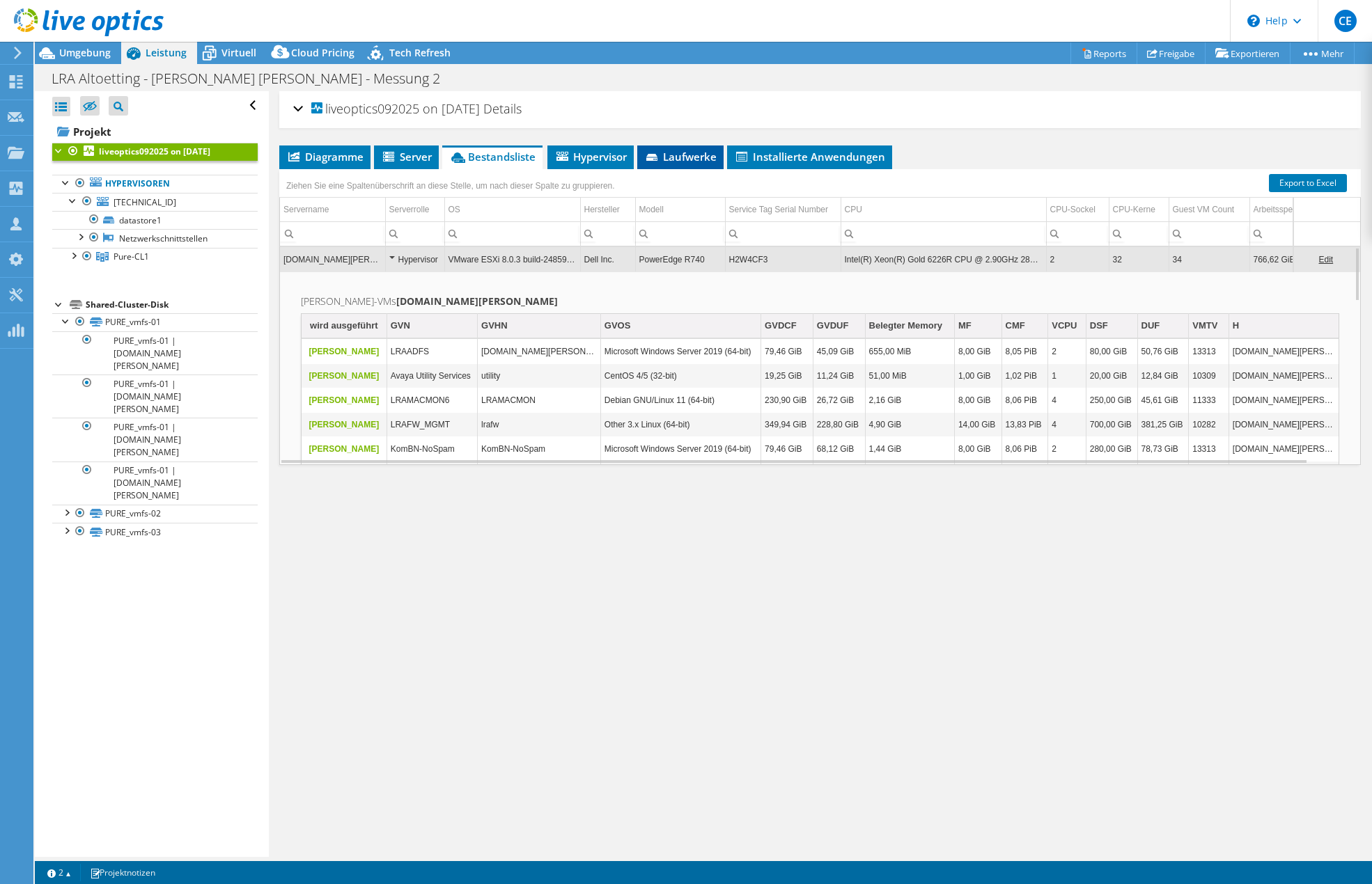
click at [688, 155] on span "Laufwerke" at bounding box center [681, 157] width 73 height 14
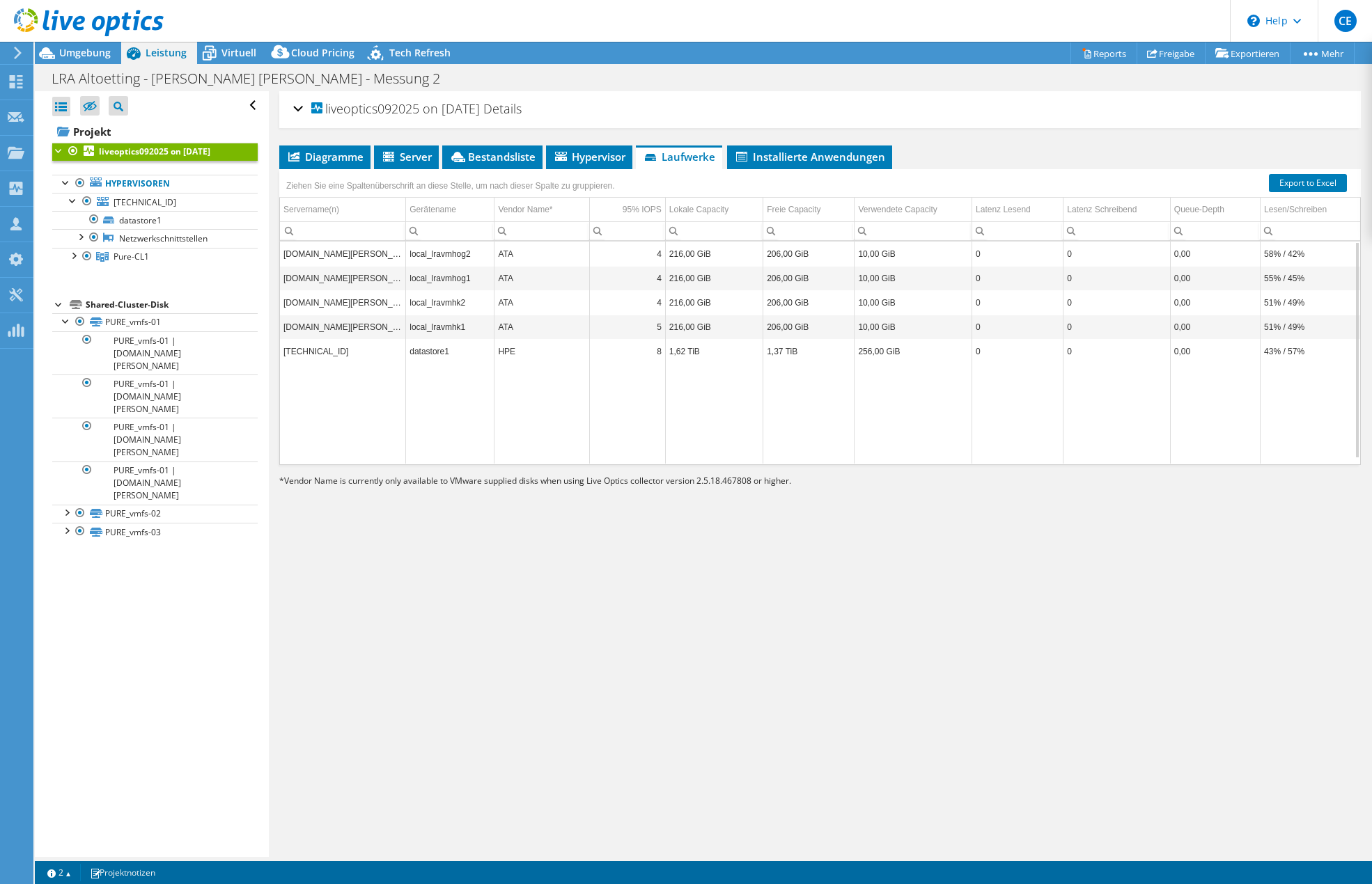
click at [523, 257] on td "ATA" at bounding box center [542, 254] width 95 height 25
click at [582, 164] on li "Hypervisor" at bounding box center [590, 157] width 87 height 24
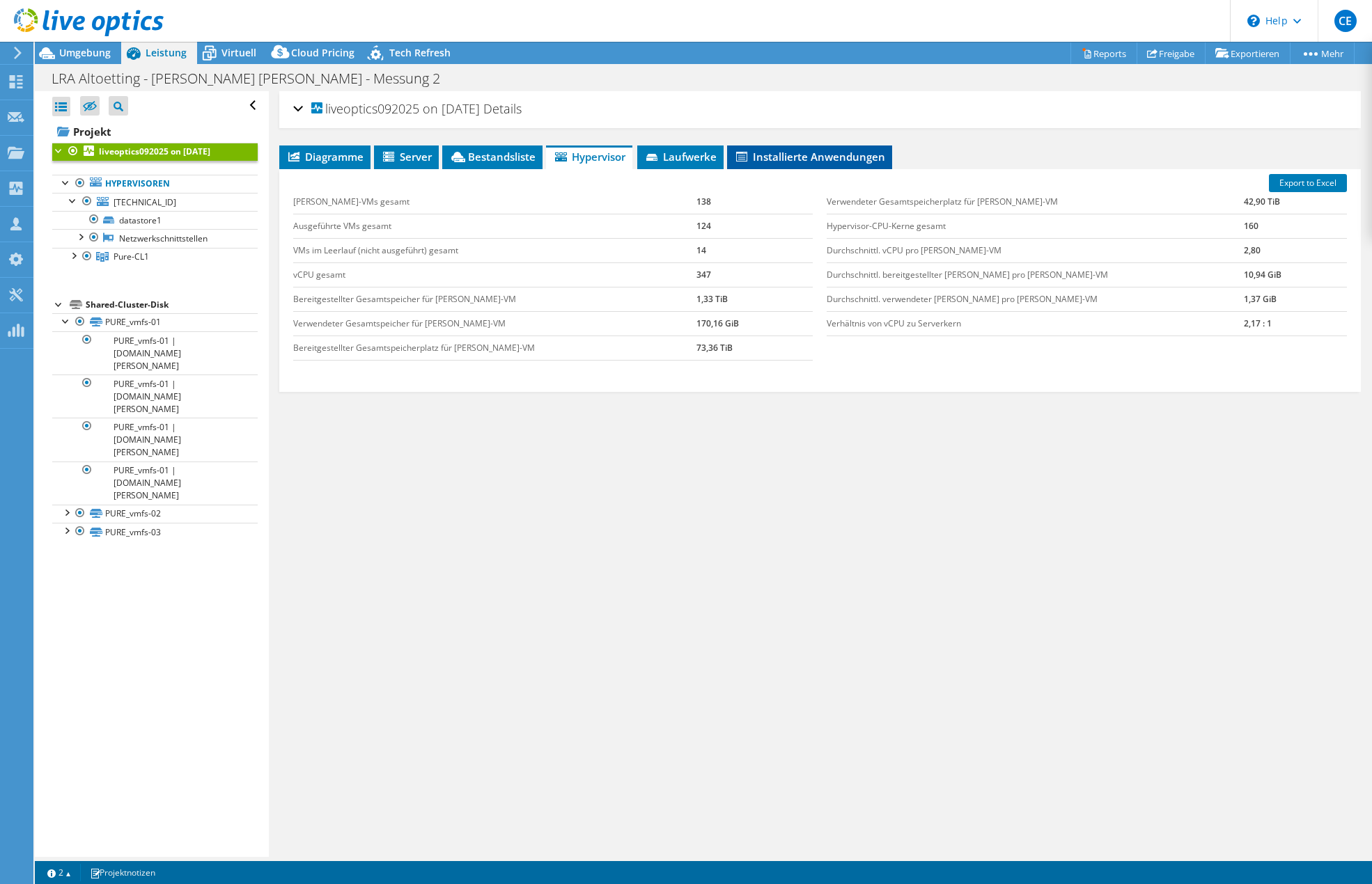
click at [767, 165] on li "Installierte Anwendungen" at bounding box center [810, 157] width 165 height 24
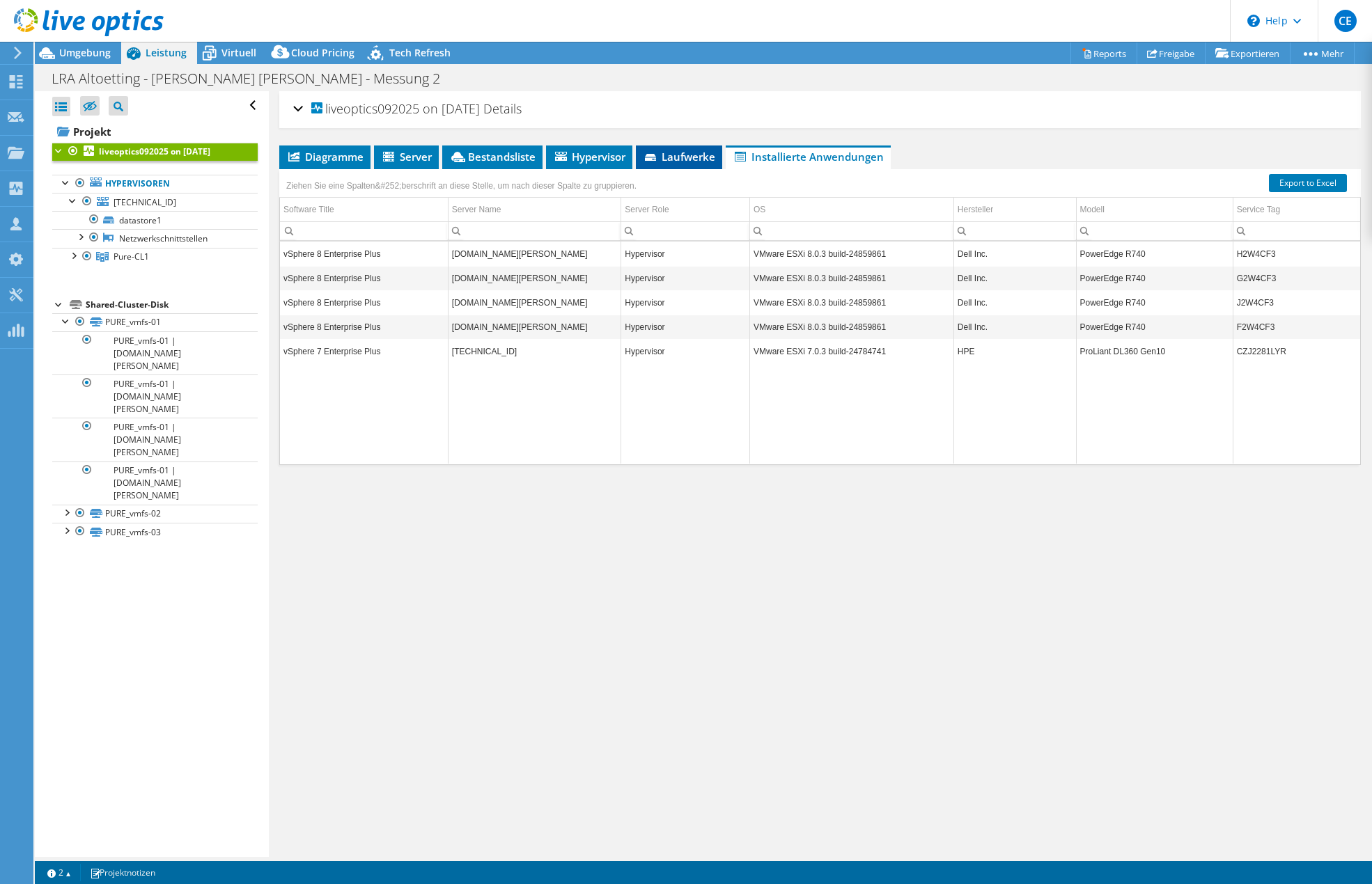
click at [696, 165] on li "Laufwerke" at bounding box center [679, 157] width 87 height 24
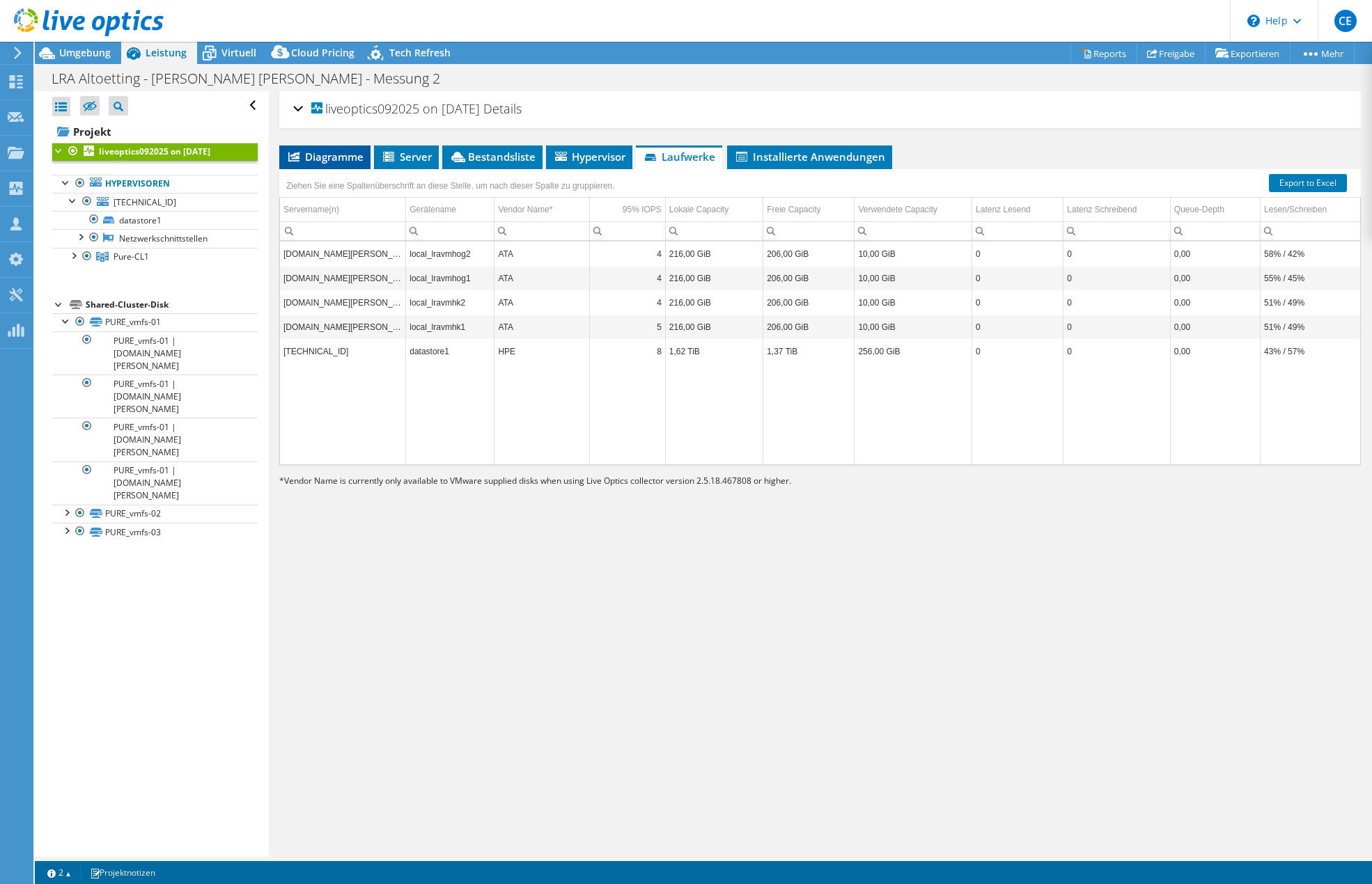
click at [325, 158] on span "Diagramme" at bounding box center [325, 157] width 77 height 14
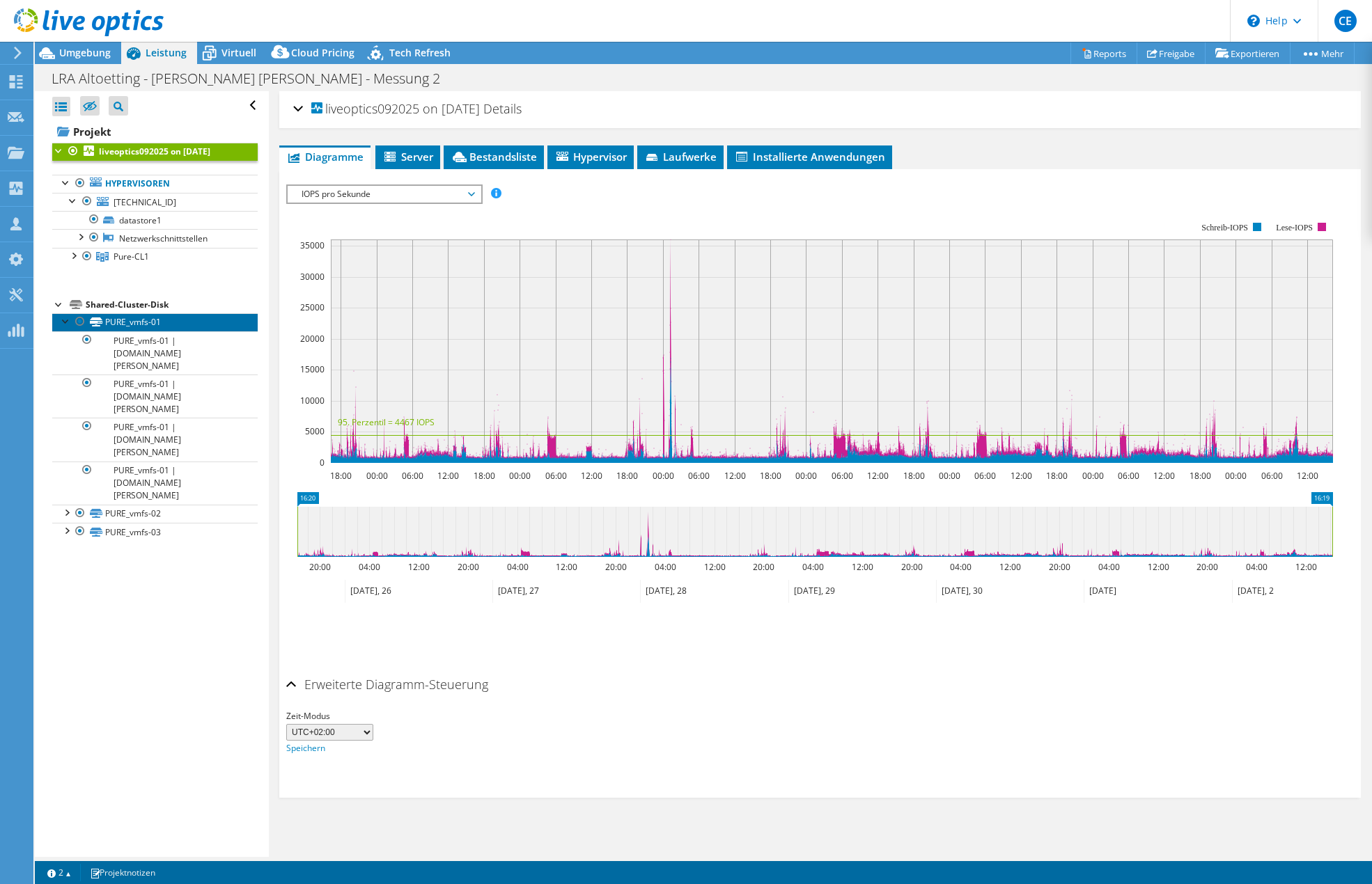
click at [141, 322] on link "PURE_vmfs-01" at bounding box center [155, 322] width 206 height 18
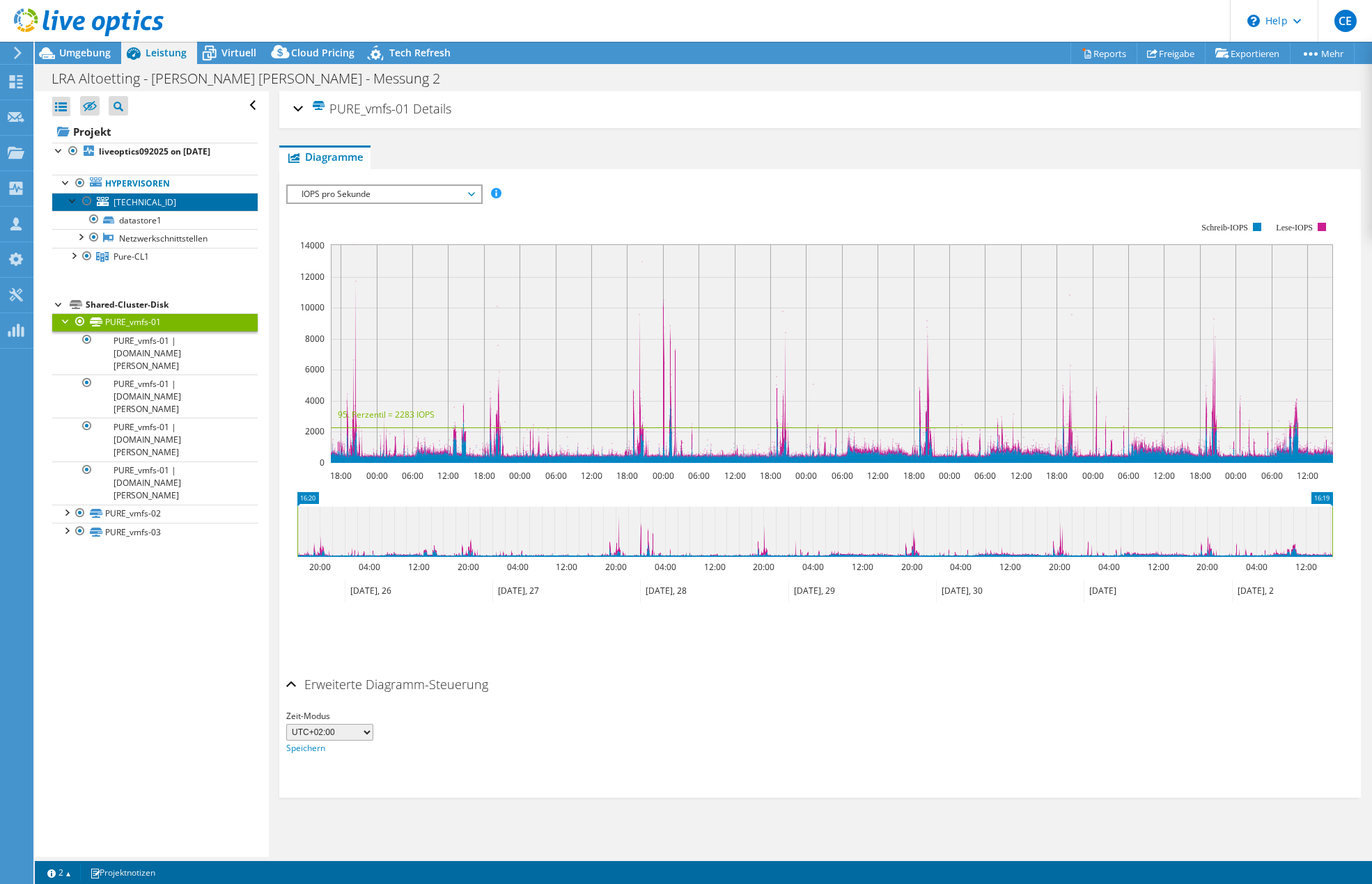
click at [154, 199] on span "[TECHNICAL_ID]" at bounding box center [145, 202] width 63 height 12
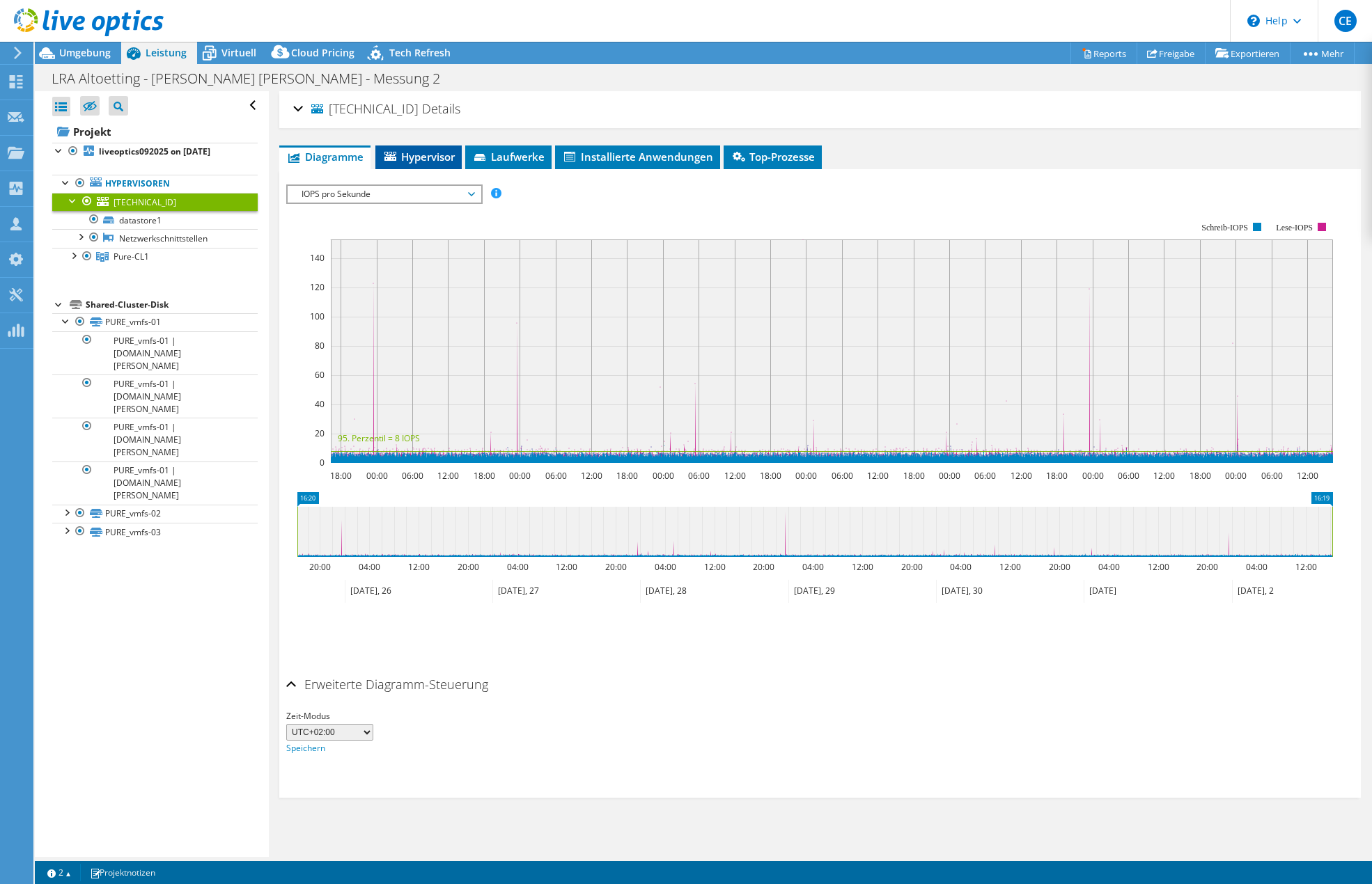
click at [419, 157] on span "Hypervisor" at bounding box center [419, 157] width 73 height 14
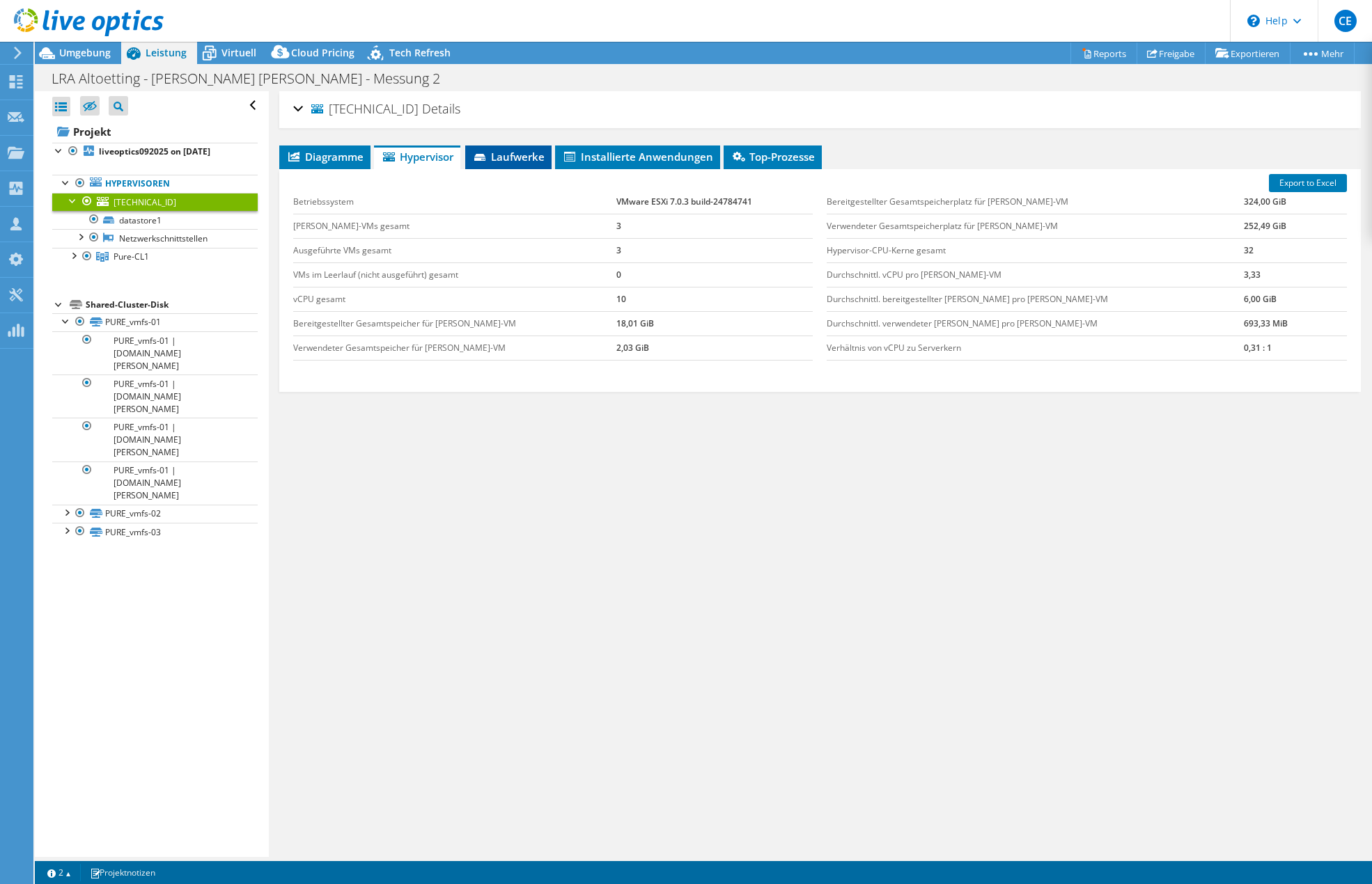
click at [475, 158] on icon at bounding box center [482, 158] width 14 height 9
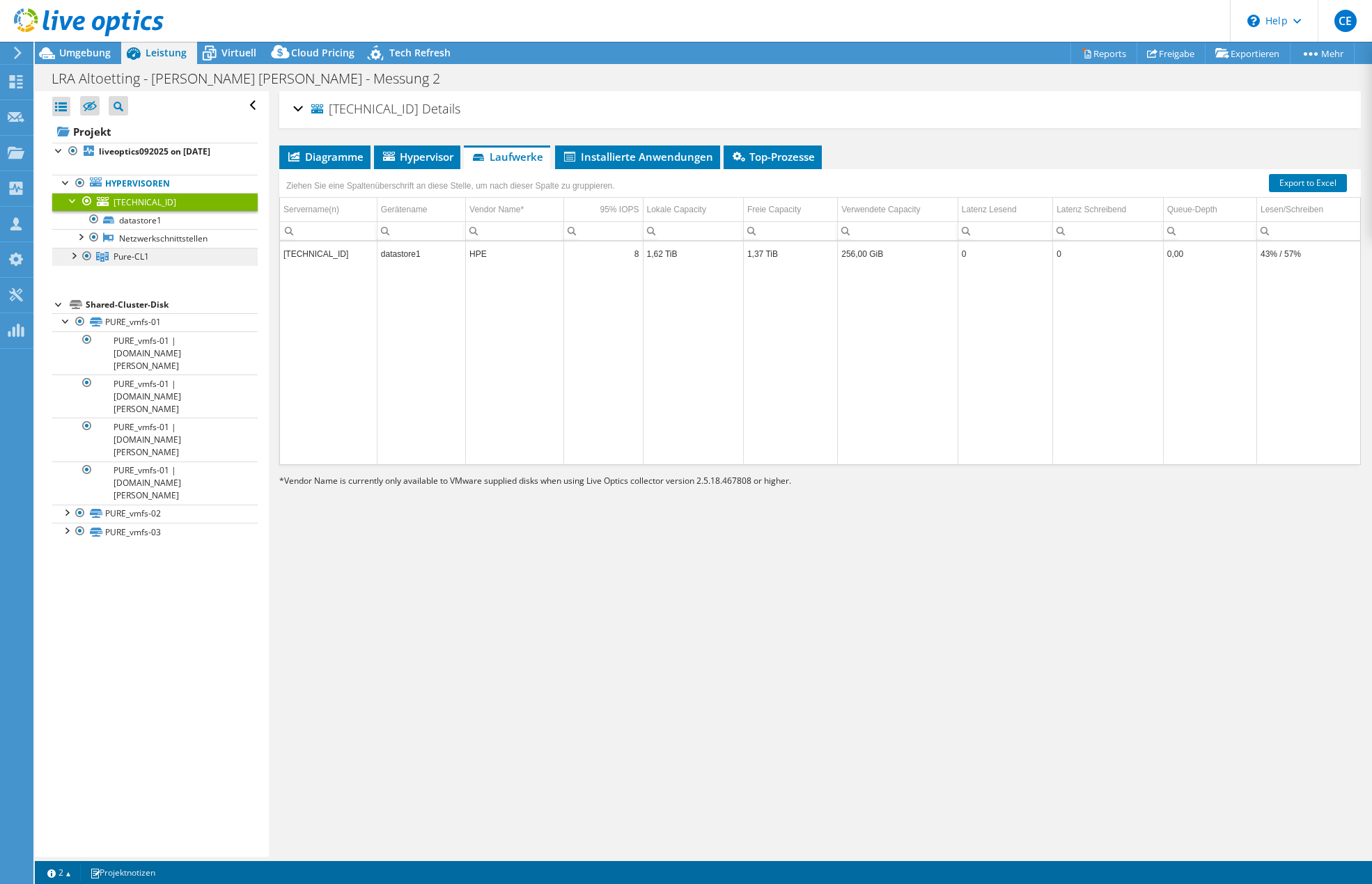
click at [146, 253] on span "Pure-CL1" at bounding box center [131, 256] width 36 height 12
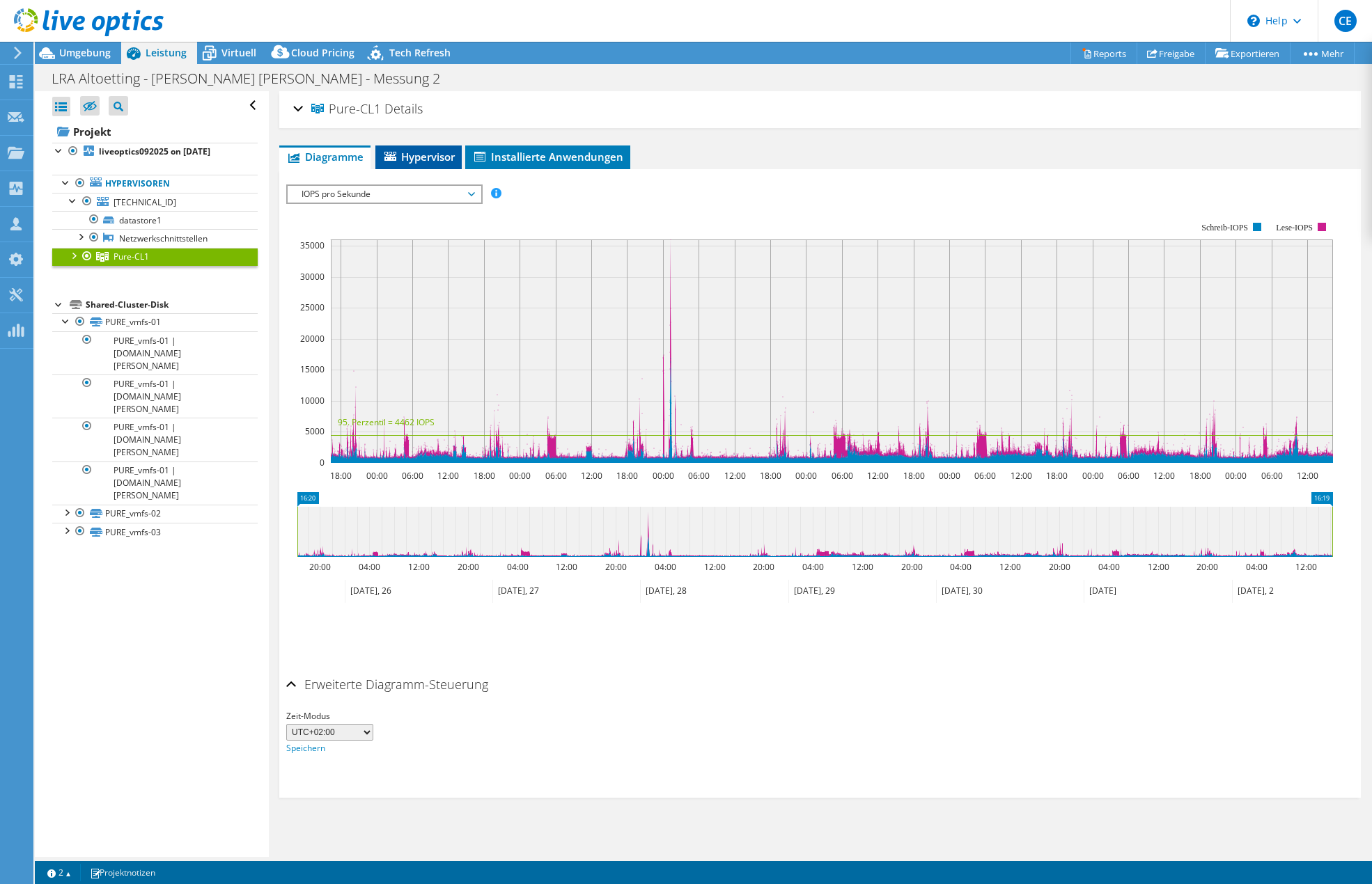
click at [419, 152] on span "Hypervisor" at bounding box center [419, 157] width 73 height 14
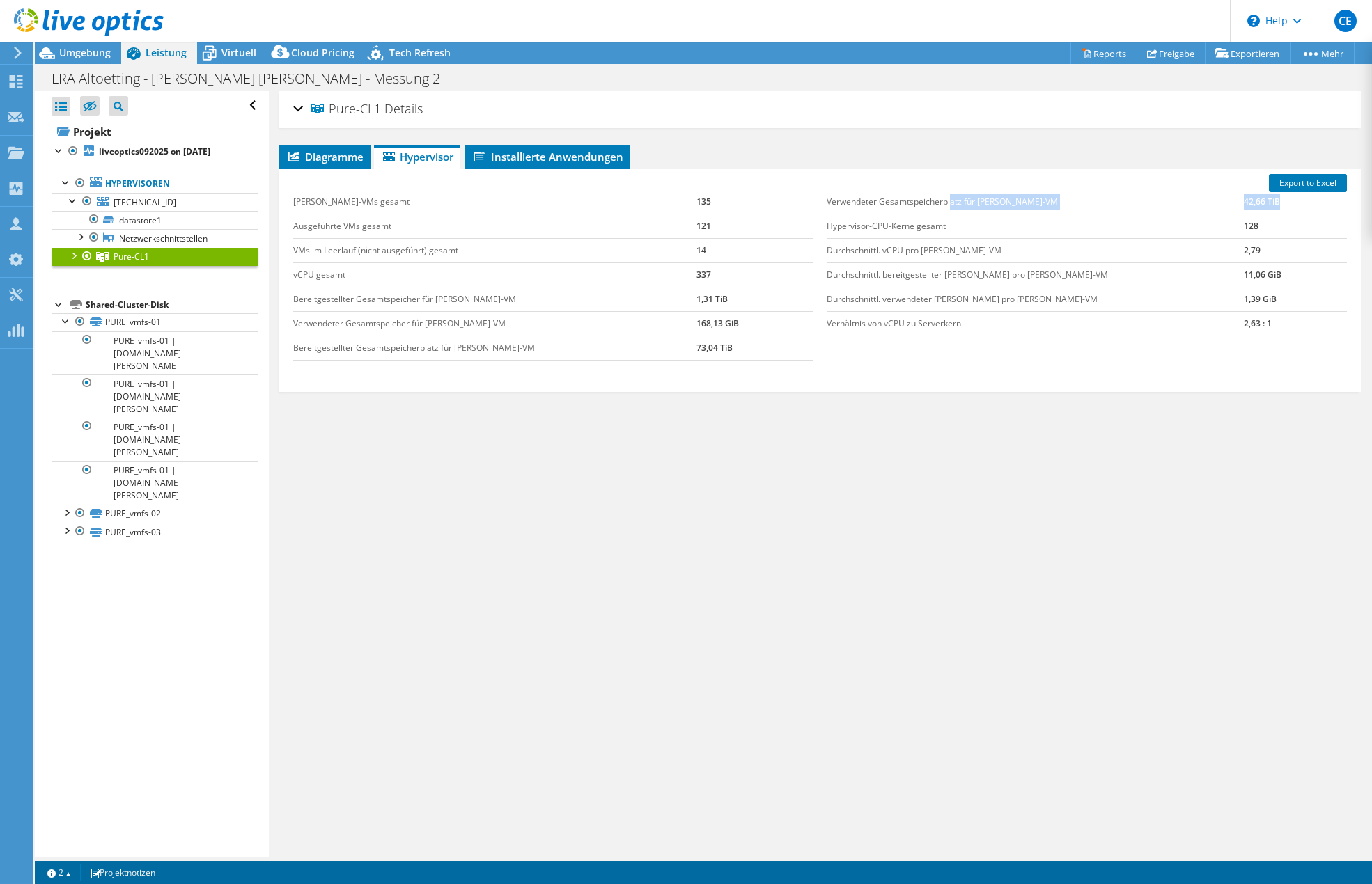
drag, startPoint x: 946, startPoint y: 202, endPoint x: 1285, endPoint y: 210, distance: 339.1
click at [1285, 210] on tr "Verwendeter Gesamtspeicherplatz für [PERSON_NAME]-VM 42,66 TiB" at bounding box center [1087, 202] width 519 height 25
click at [78, 253] on div at bounding box center [73, 255] width 14 height 14
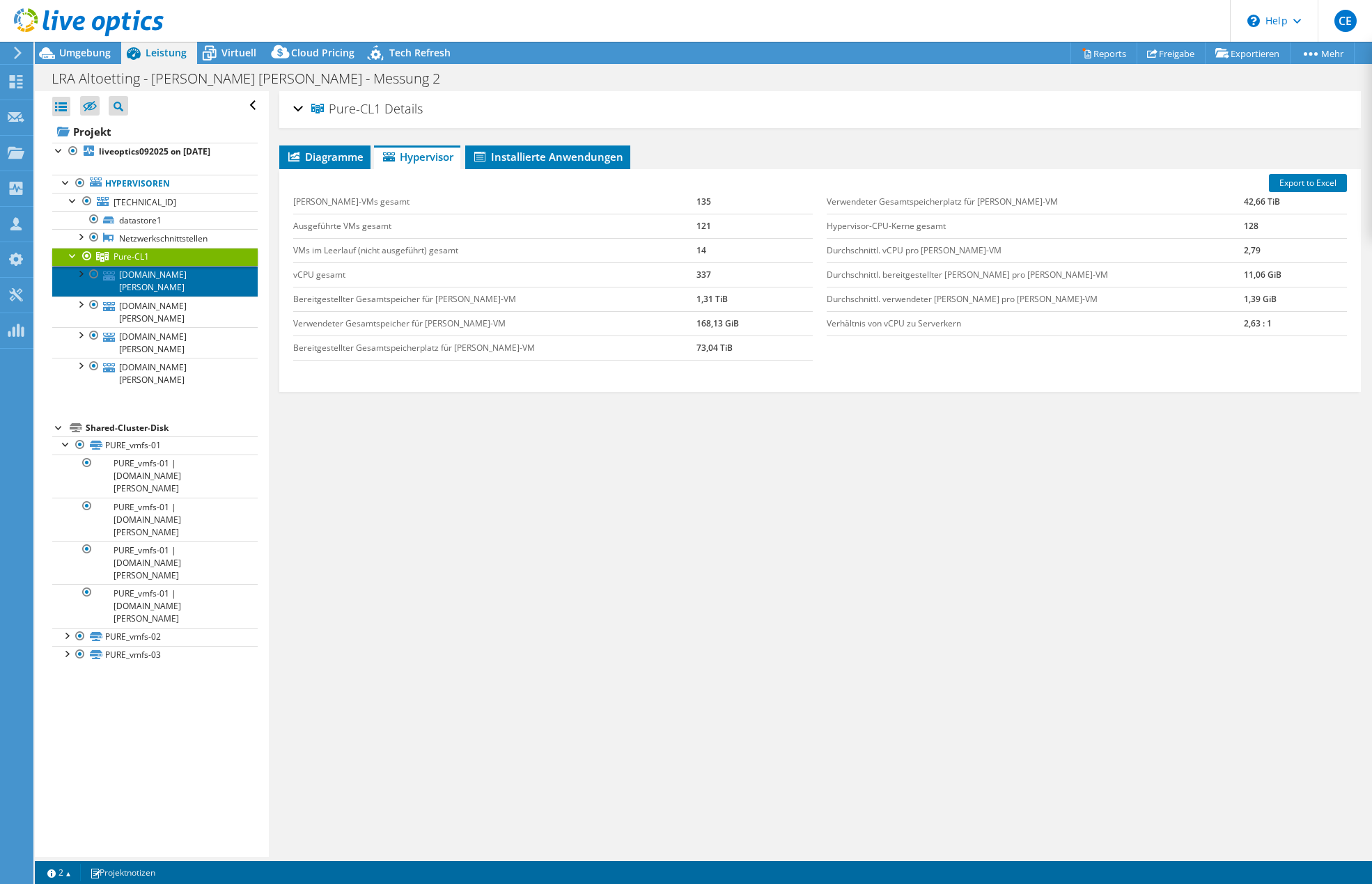
click at [138, 277] on link "[DOMAIN_NAME][PERSON_NAME]" at bounding box center [155, 281] width 206 height 31
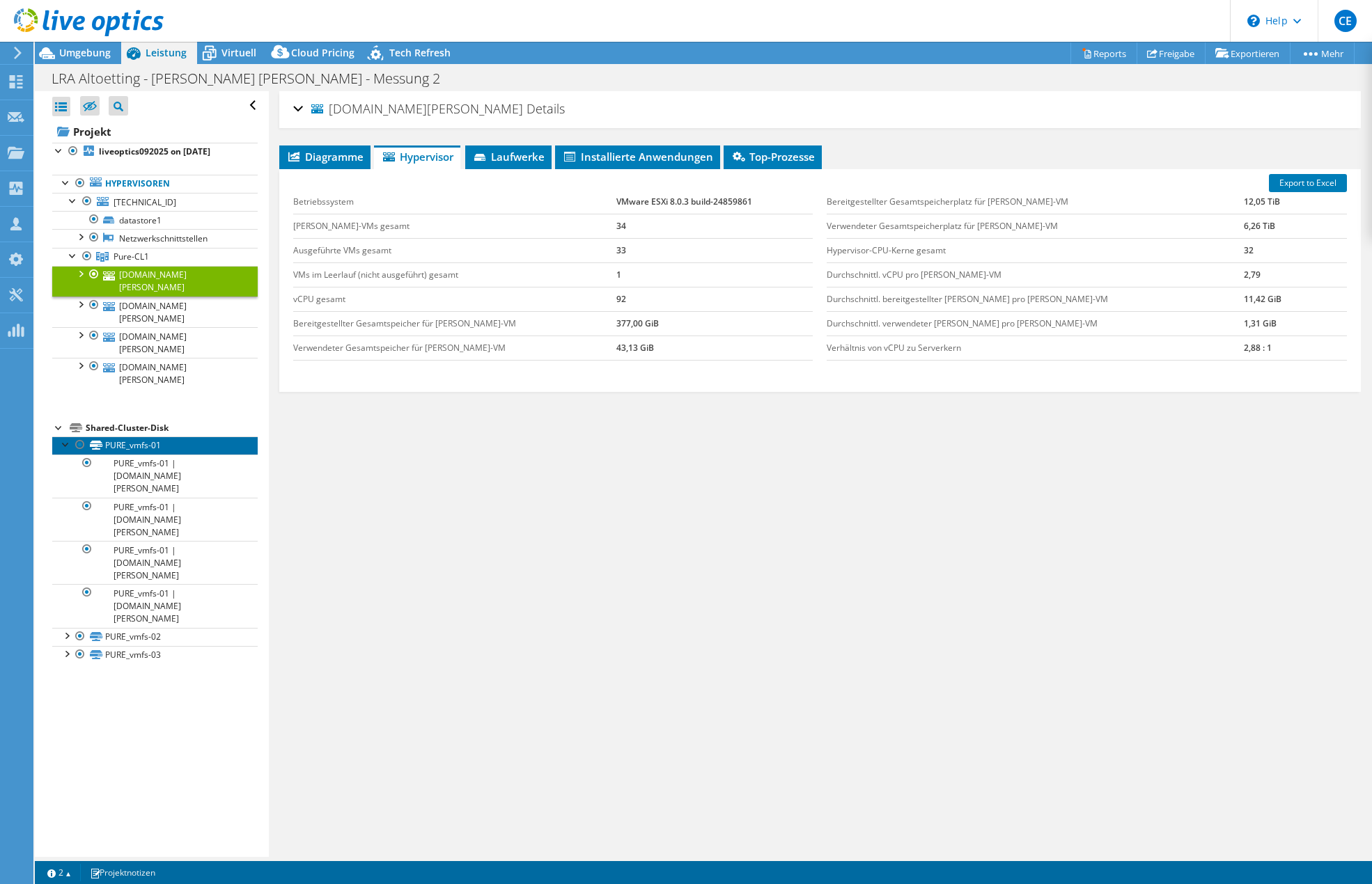
click at [138, 437] on link "PURE_vmfs-01" at bounding box center [155, 445] width 206 height 18
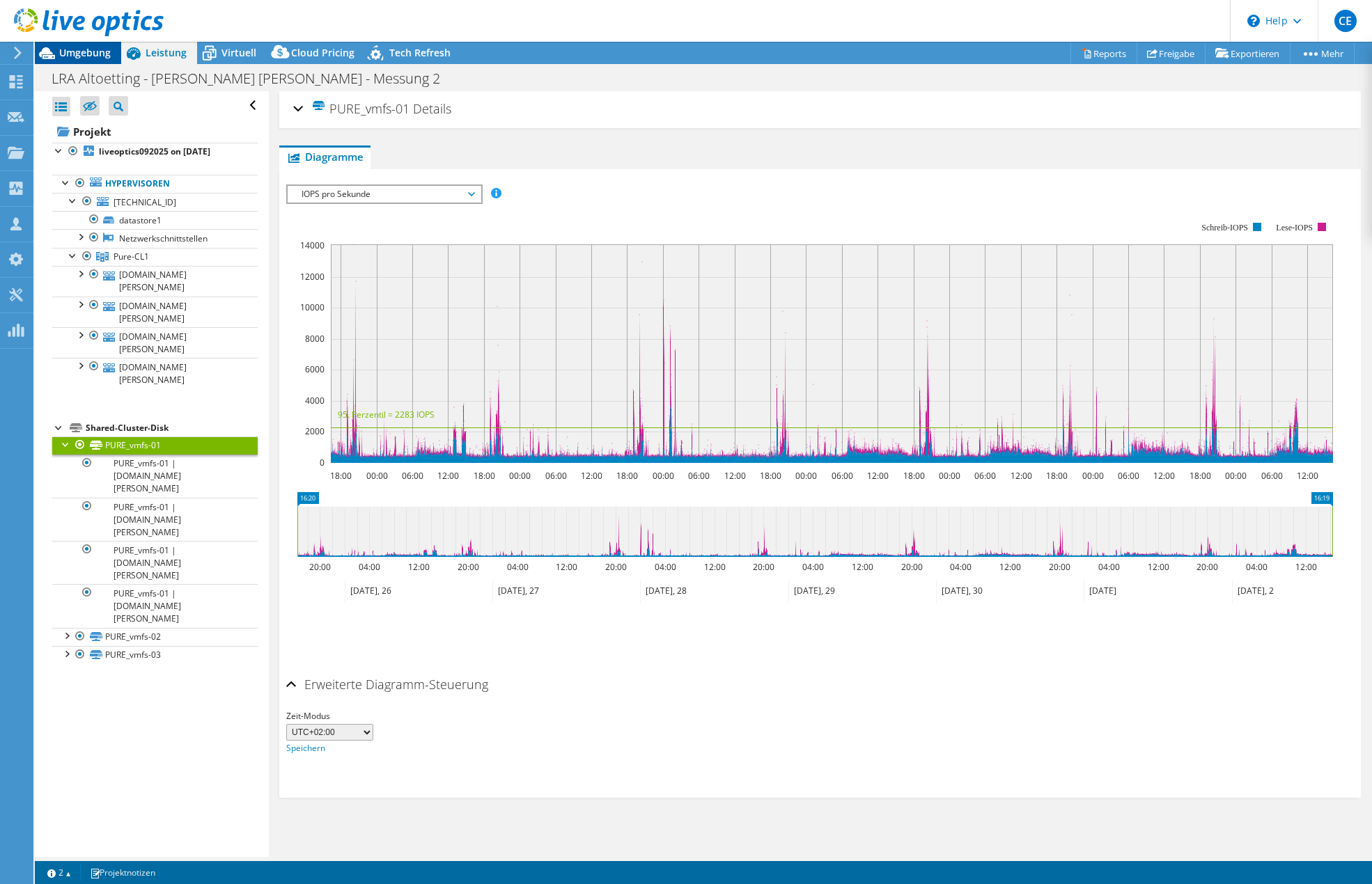
click at [74, 56] on span "Umgebung" at bounding box center [85, 52] width 52 height 13
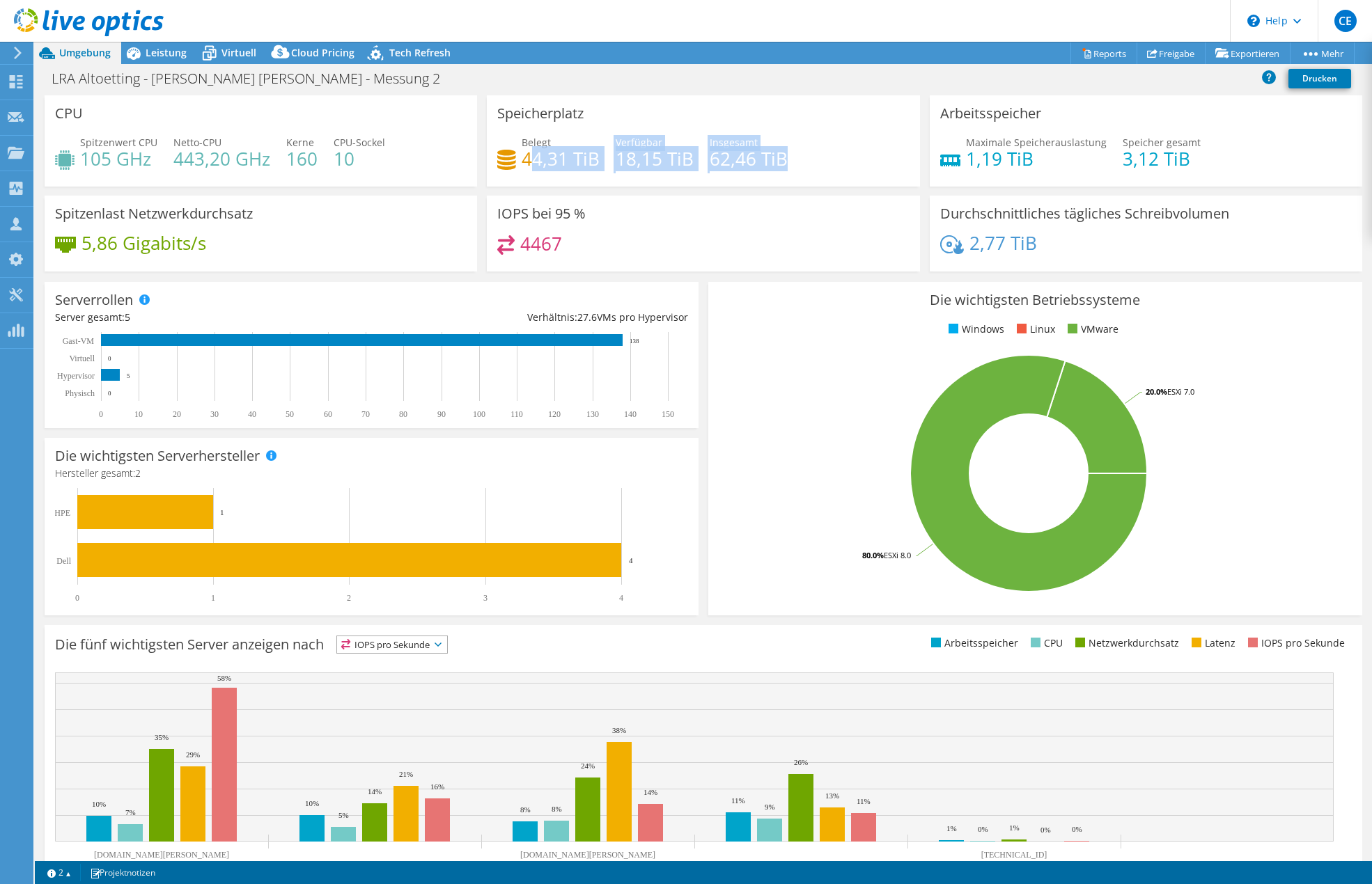
drag, startPoint x: 529, startPoint y: 158, endPoint x: 787, endPoint y: 173, distance: 258.4
click at [787, 173] on div "Belegt 44,31 TiB Verfügbar 18,15 TiB Insgesamt 62,46 TiB" at bounding box center [703, 158] width 412 height 46
drag, startPoint x: 981, startPoint y: 243, endPoint x: 1027, endPoint y: 243, distance: 46.0
click at [1027, 243] on h4 "2,77 TiB" at bounding box center [1003, 243] width 67 height 15
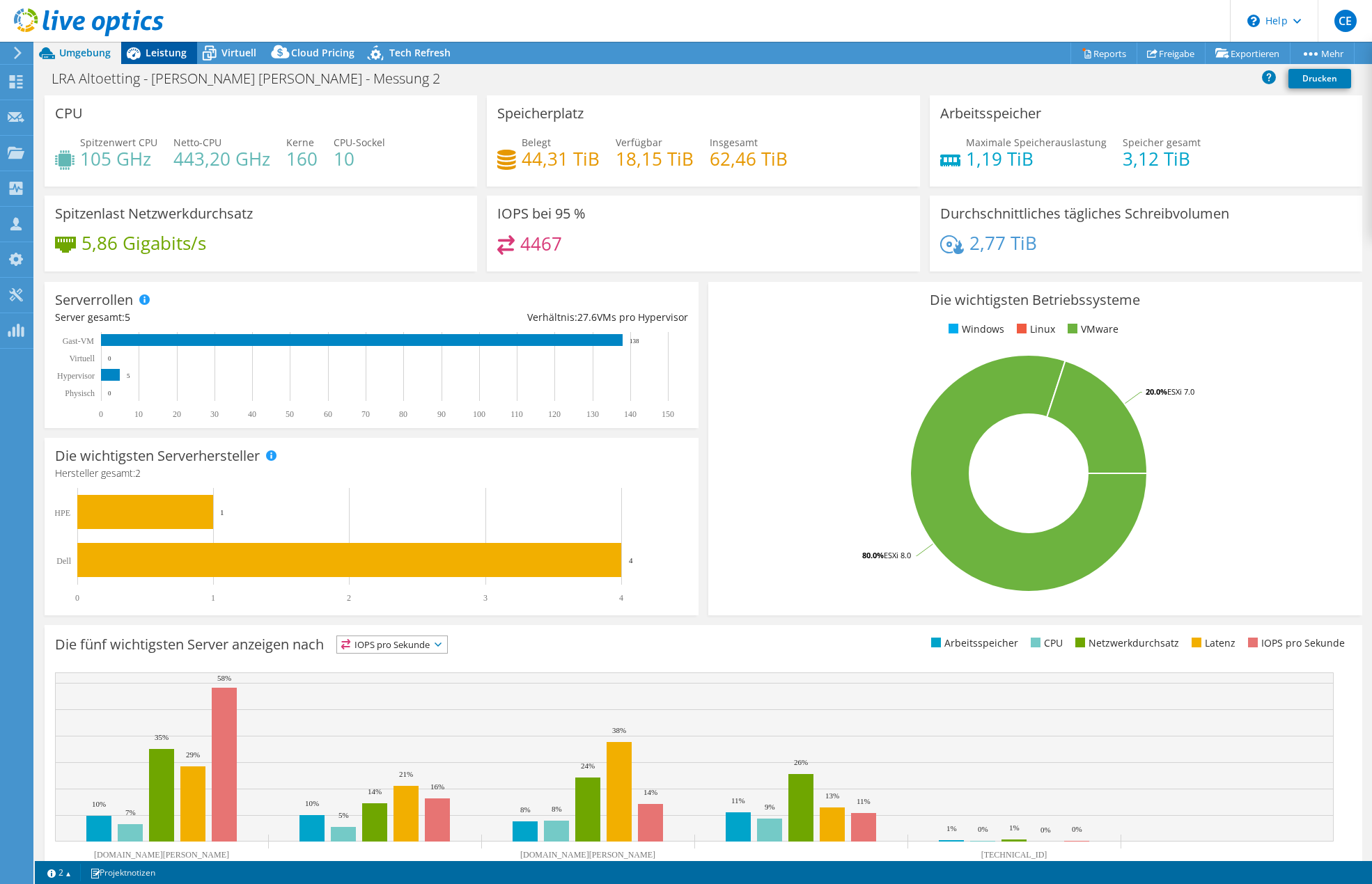
click at [151, 56] on span "Leistung" at bounding box center [165, 52] width 41 height 13
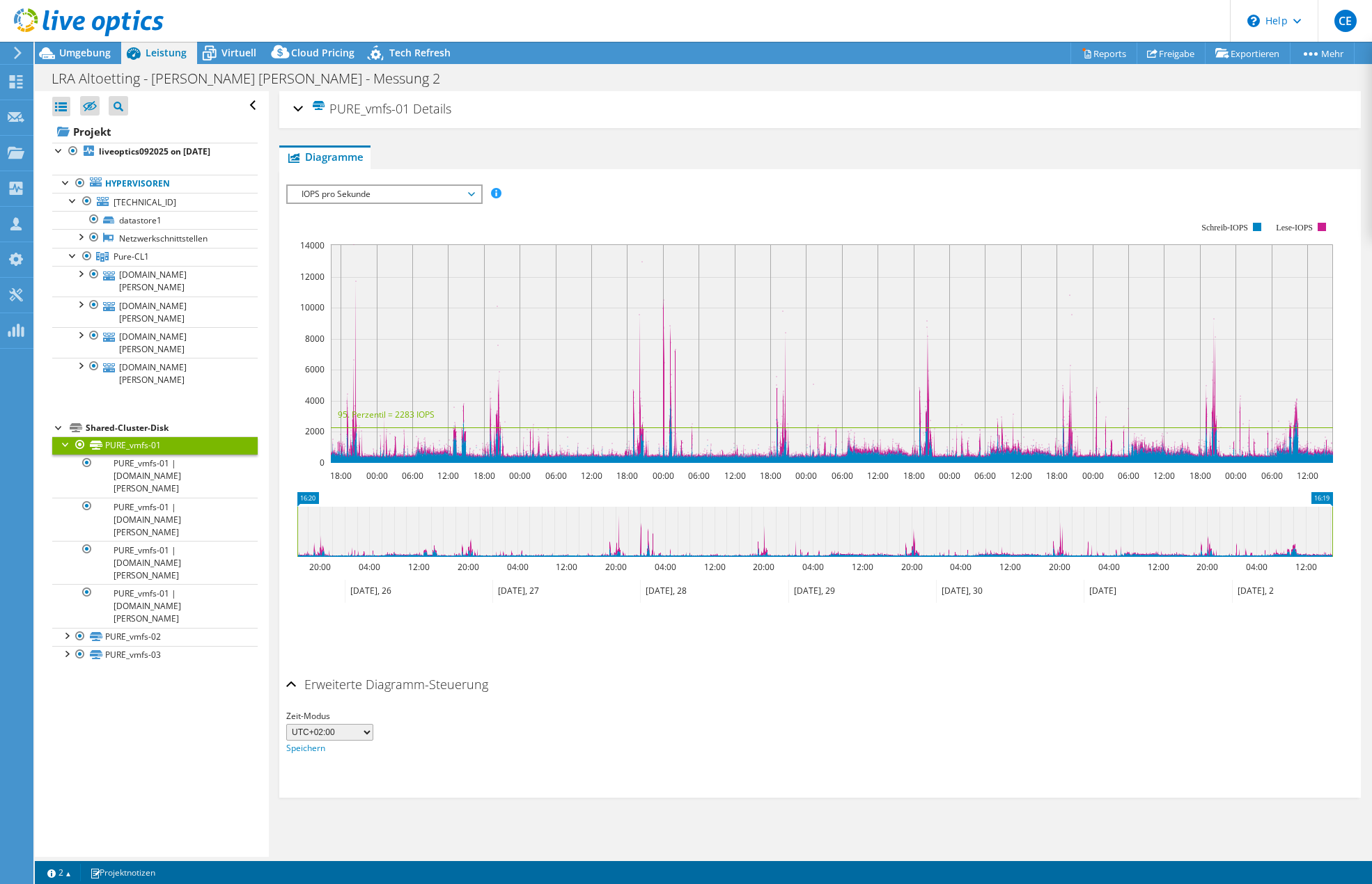
click at [302, 109] on div "PURE_vmfs-01 Details" at bounding box center [819, 110] width 1054 height 30
